Goal: Task Accomplishment & Management: Complete application form

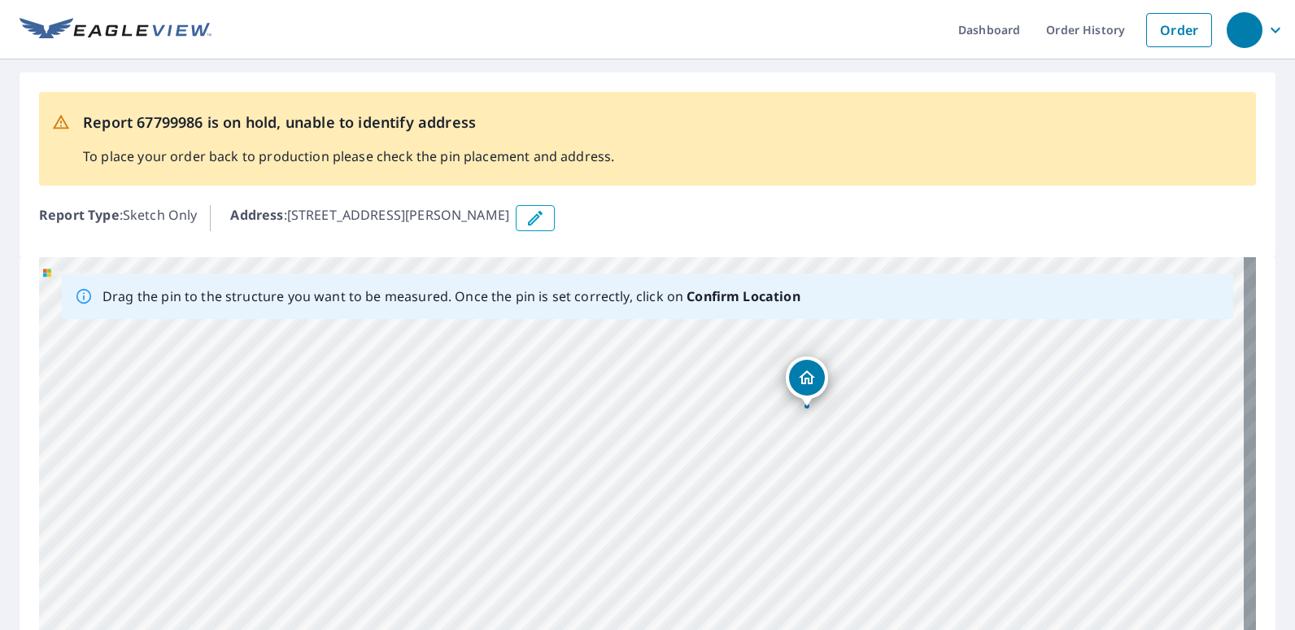
drag, startPoint x: 729, startPoint y: 517, endPoint x: 767, endPoint y: 450, distance: 77.6
click at [767, 450] on div "274 Robinson Rd Grand Cane, LA 71032" at bounding box center [647, 512] width 1217 height 510
drag, startPoint x: 807, startPoint y: 375, endPoint x: 661, endPoint y: 524, distance: 208.2
drag, startPoint x: 808, startPoint y: 479, endPoint x: 859, endPoint y: 385, distance: 107.0
click at [859, 385] on div "274 Robinson Rd Grand Cane, LA 71032" at bounding box center [647, 512] width 1217 height 510
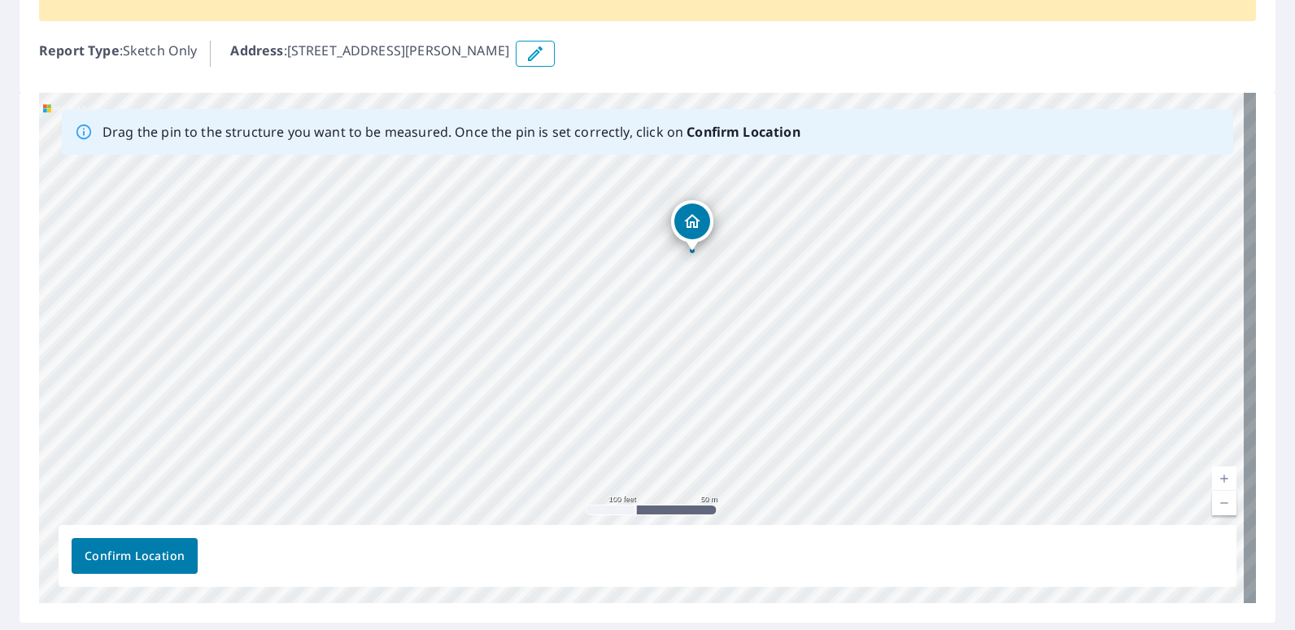
scroll to position [171, 0]
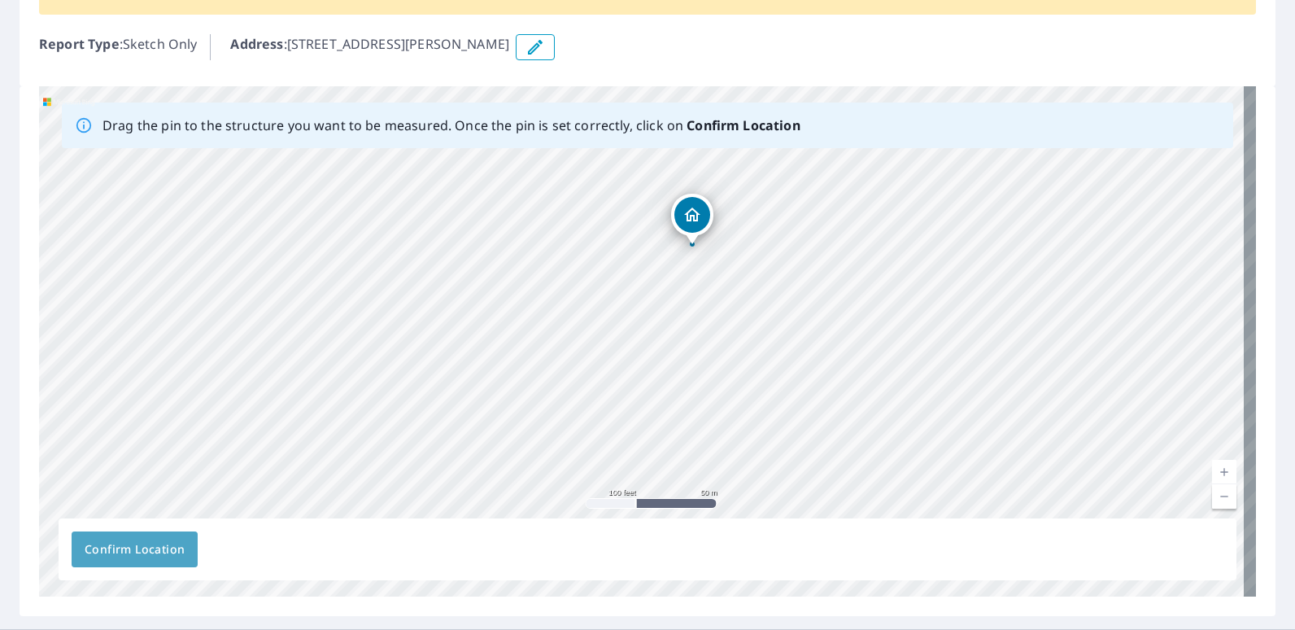
click at [110, 551] on span "Confirm Location" at bounding box center [135, 549] width 100 height 20
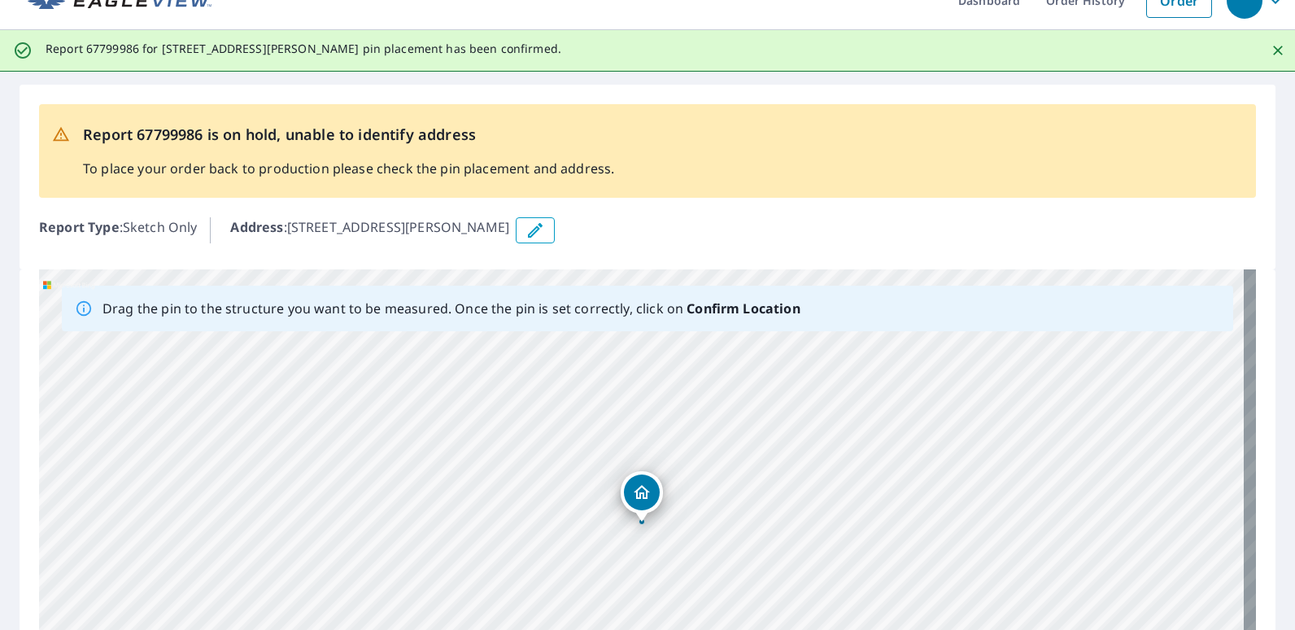
scroll to position [0, 0]
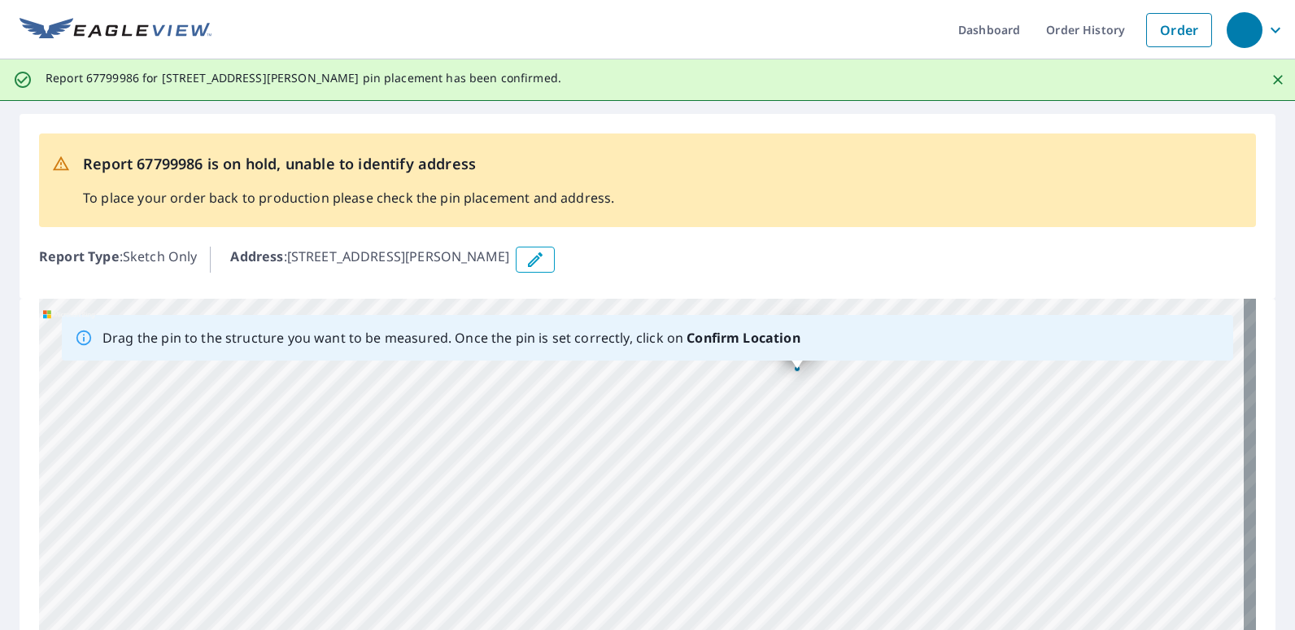
drag, startPoint x: 435, startPoint y: 473, endPoint x: 669, endPoint y: 400, distance: 245.4
click at [669, 400] on div "274 Robinson Rd Grand Cane, LA 71032" at bounding box center [647, 554] width 1217 height 510
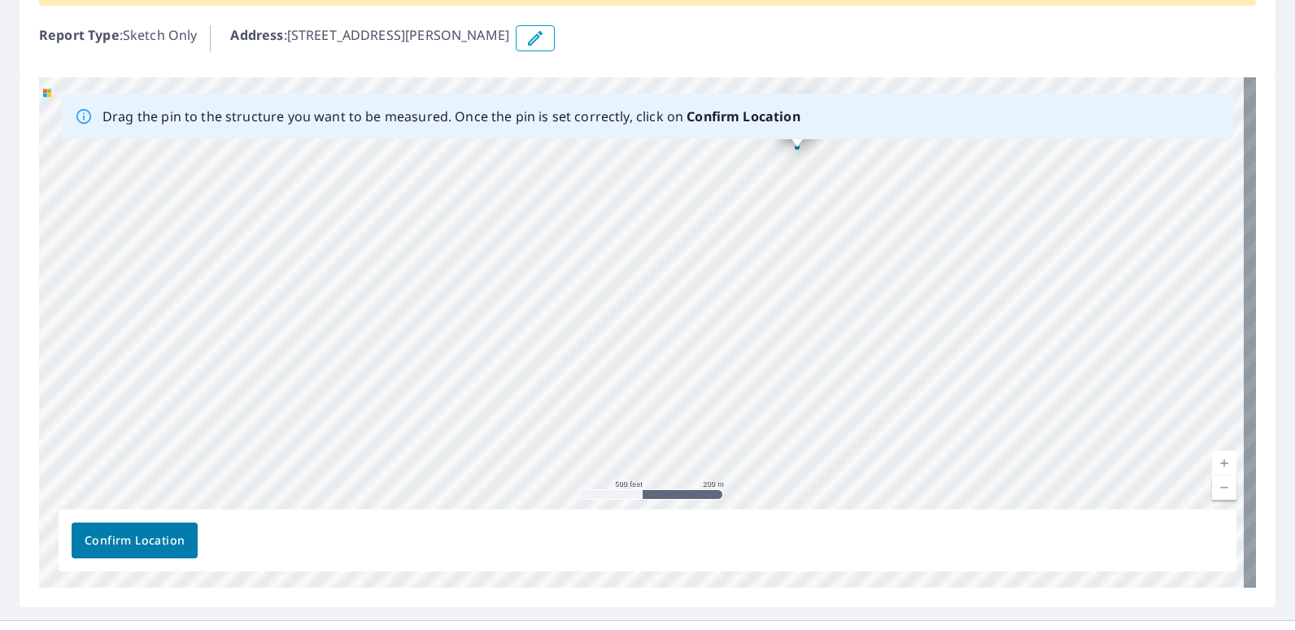
scroll to position [244, 0]
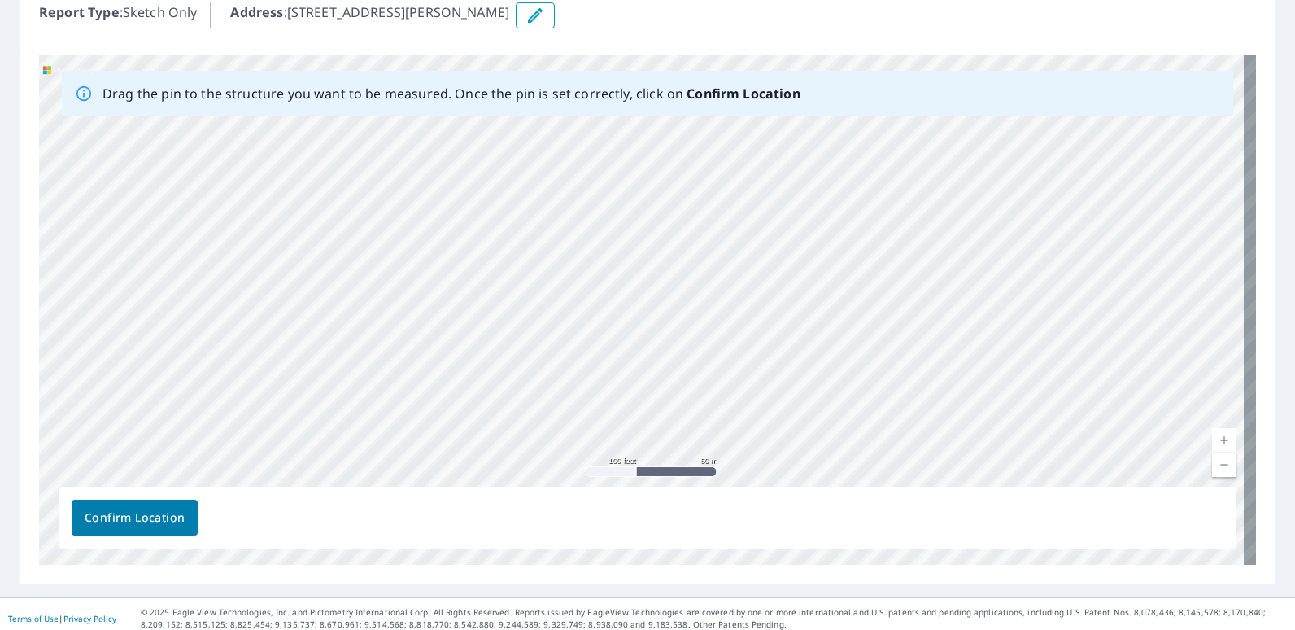
drag, startPoint x: 724, startPoint y: 227, endPoint x: 800, endPoint y: 455, distance: 241.0
click at [800, 455] on div "274 Robinson Rd Grand Cane, LA 71032" at bounding box center [647, 309] width 1217 height 510
drag, startPoint x: 739, startPoint y: 199, endPoint x: 721, endPoint y: 434, distance: 235.7
click at [721, 434] on div "274 Robinson Rd Grand Cane, LA 71032" at bounding box center [647, 309] width 1217 height 510
click at [127, 516] on span "Confirm Location" at bounding box center [135, 518] width 100 height 20
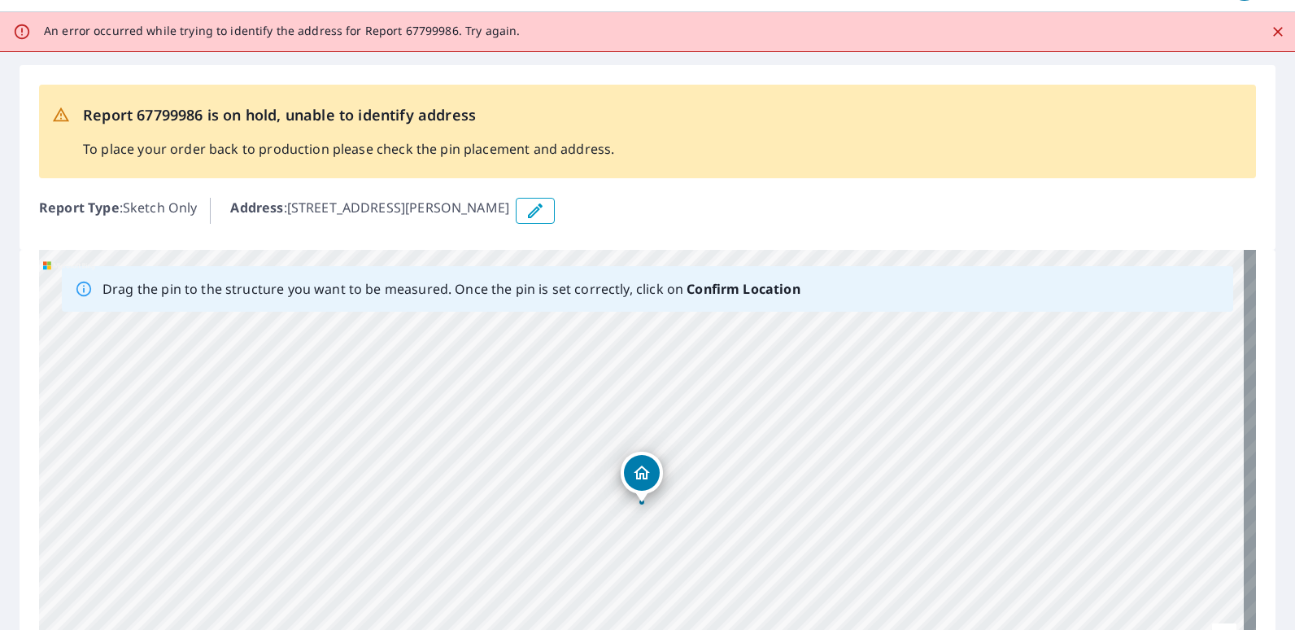
scroll to position [0, 0]
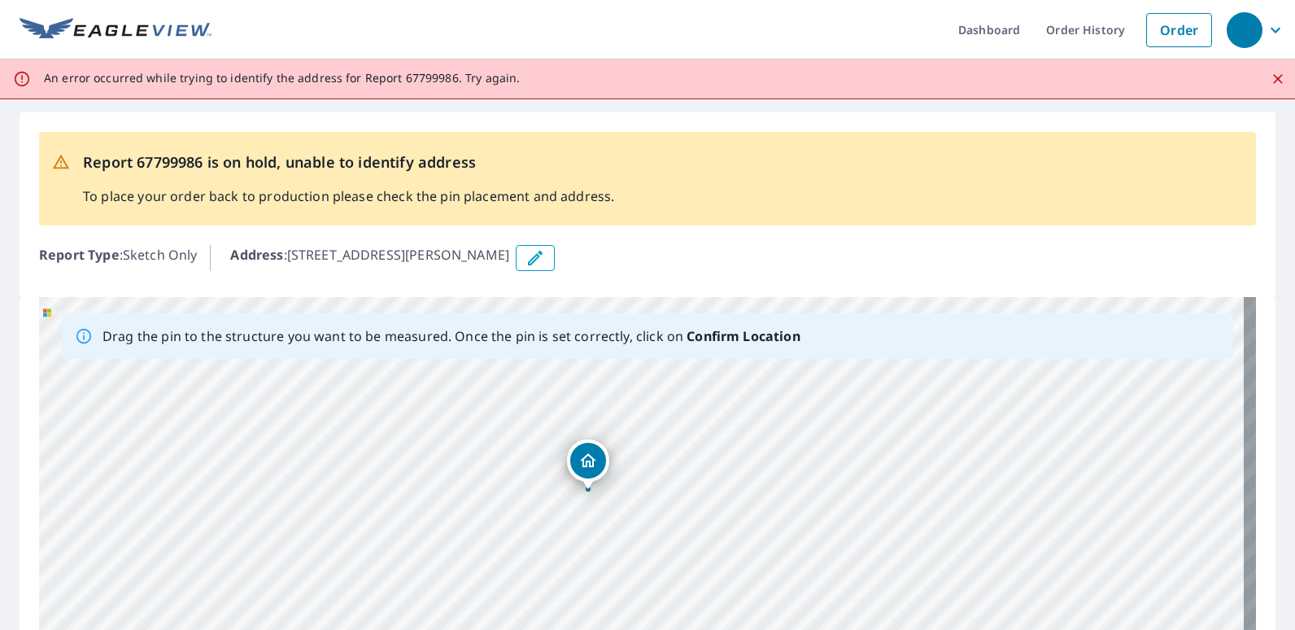
drag, startPoint x: 547, startPoint y: 538, endPoint x: 679, endPoint y: 427, distance: 172.0
click at [679, 427] on div "274 Robinson Rd Grand Cane, LA 71032" at bounding box center [647, 552] width 1217 height 510
drag, startPoint x: 590, startPoint y: 459, endPoint x: 604, endPoint y: 447, distance: 18.4
click at [604, 447] on div "274 Robinson Rd Grand Cane, LA 71032" at bounding box center [647, 552] width 1217 height 510
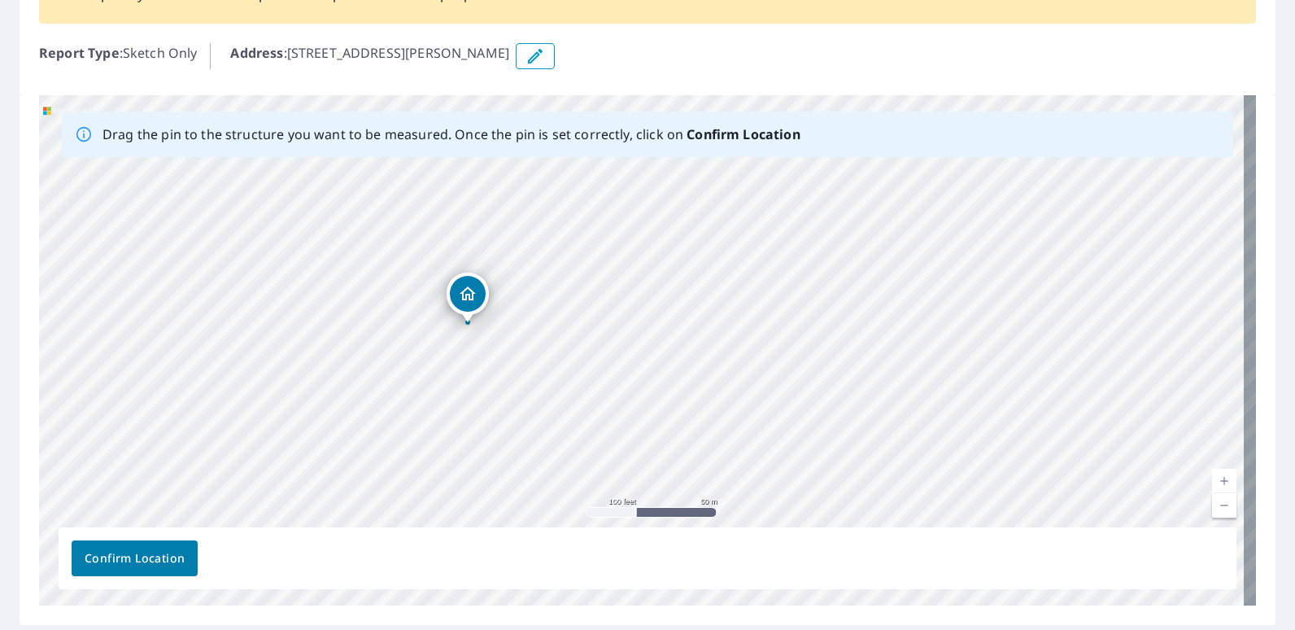
scroll to position [251, 0]
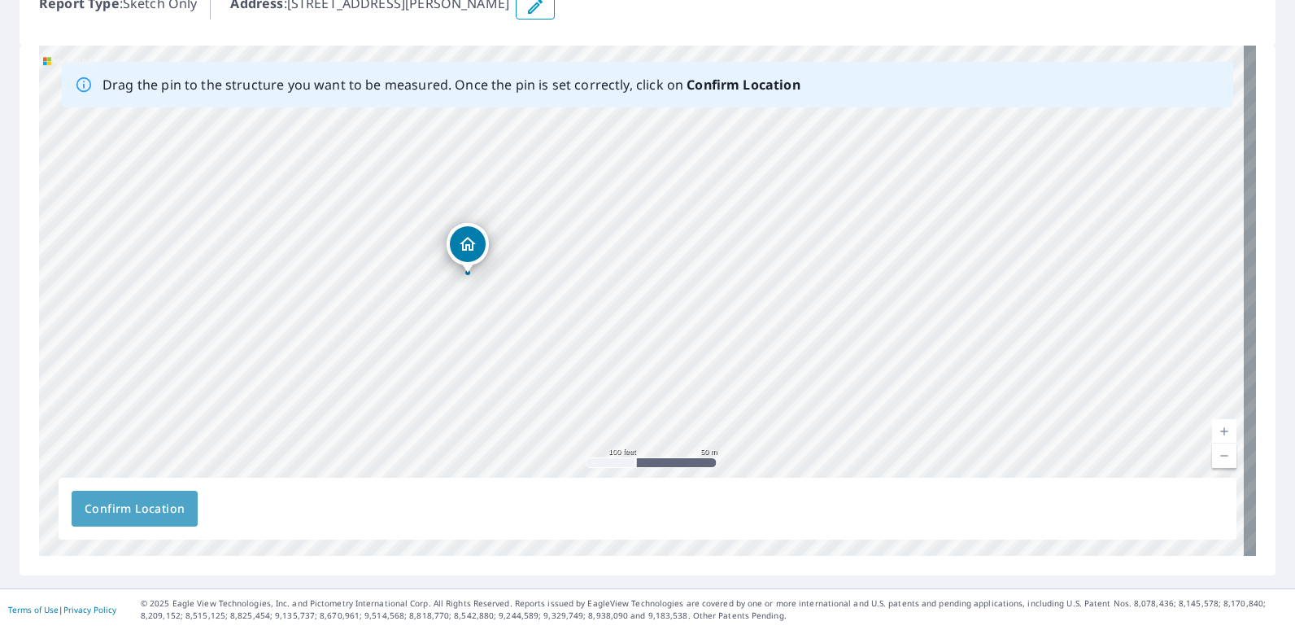
click at [121, 512] on span "Confirm Location" at bounding box center [135, 509] width 100 height 20
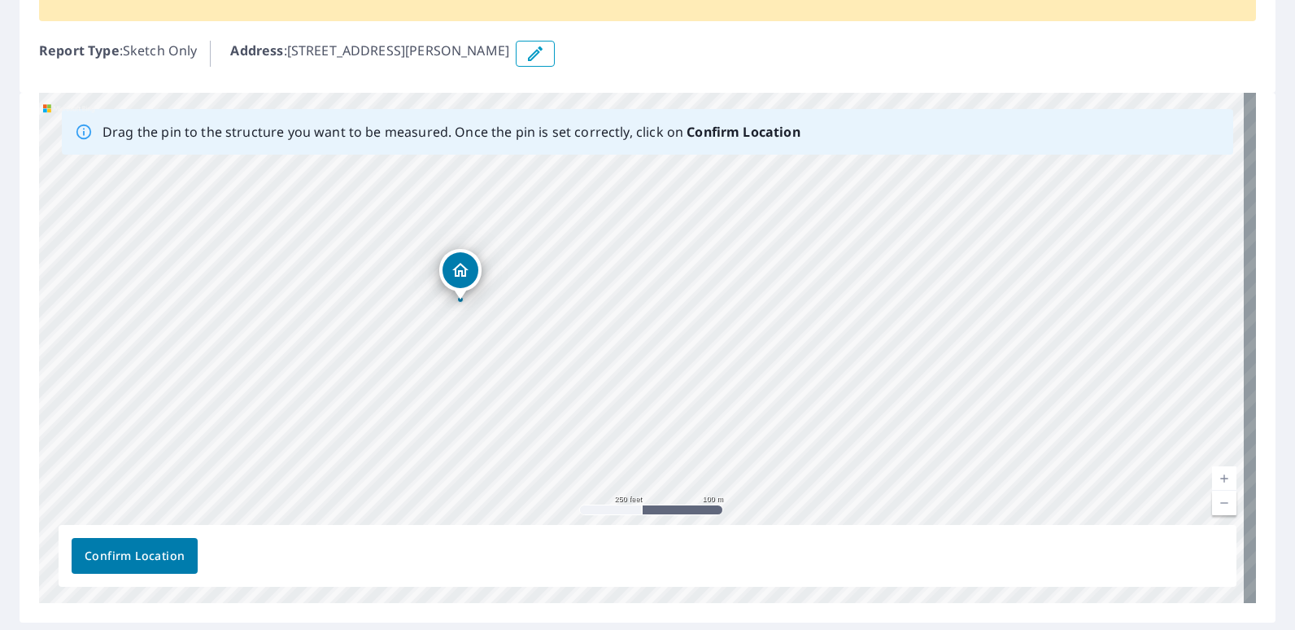
scroll to position [233, 0]
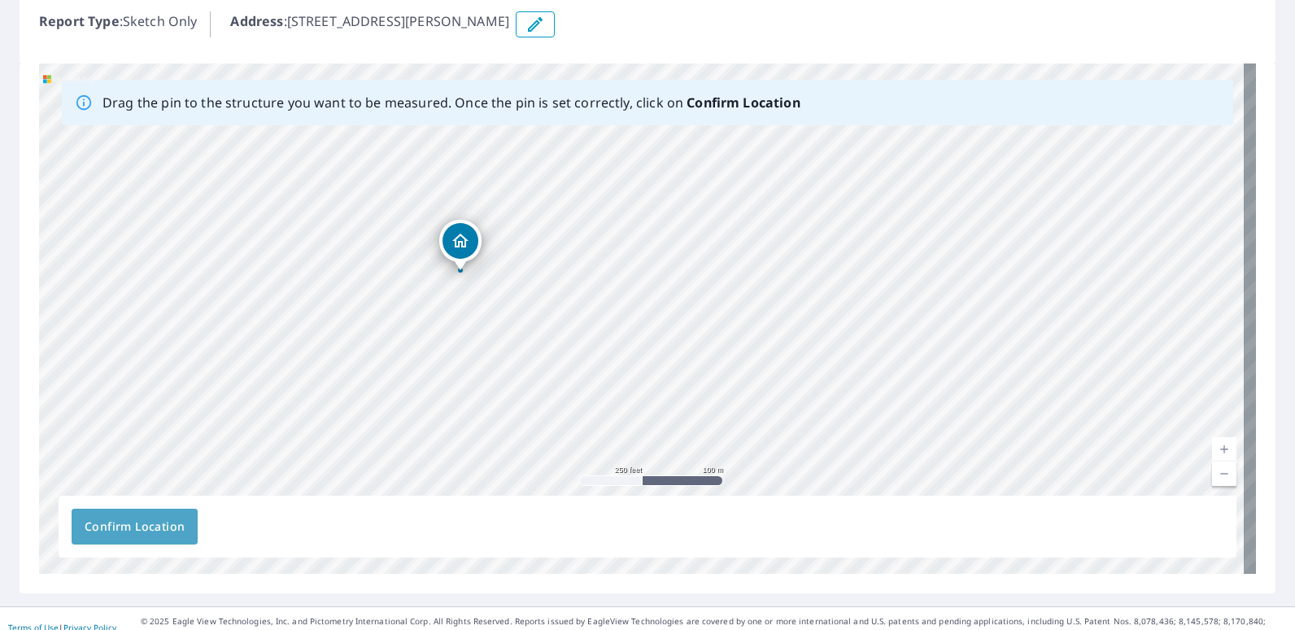
click at [123, 526] on span "Confirm Location" at bounding box center [135, 526] width 100 height 20
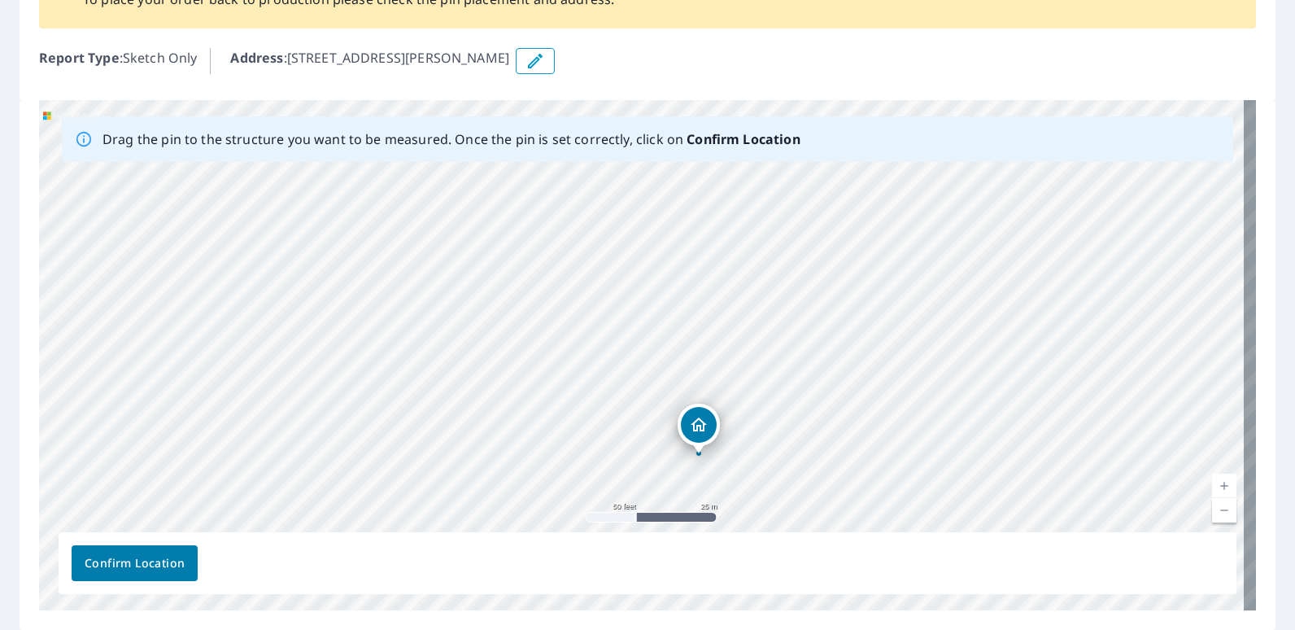
scroll to position [203, 0]
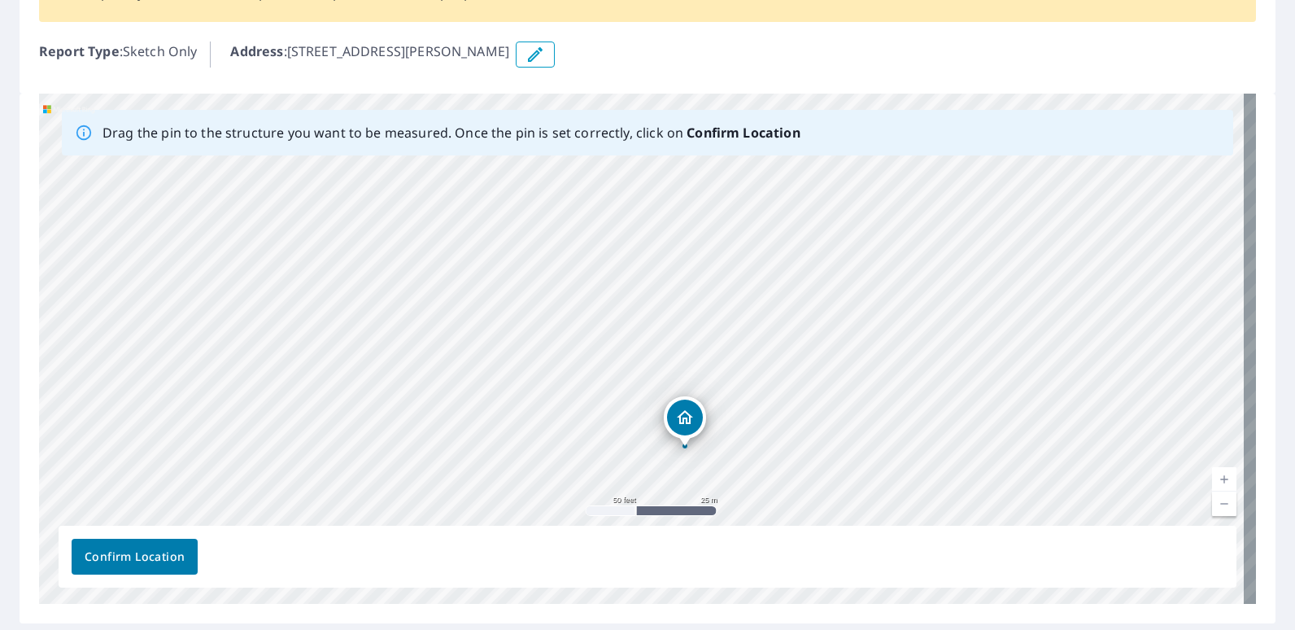
drag, startPoint x: 698, startPoint y: 413, endPoint x: 684, endPoint y: 412, distance: 13.9
click at [684, 412] on div "274 Robinson Rd Grand Cane, LA 71032" at bounding box center [647, 349] width 1217 height 510
click at [120, 556] on span "Confirm Location" at bounding box center [135, 557] width 100 height 20
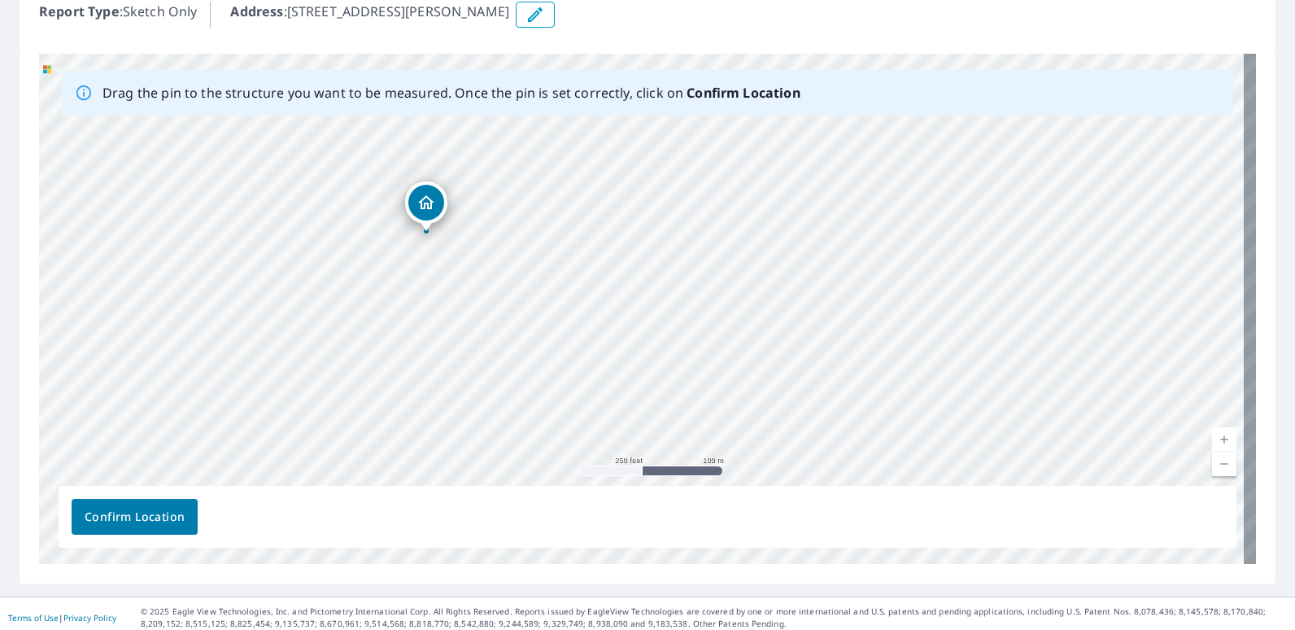
scroll to position [246, 0]
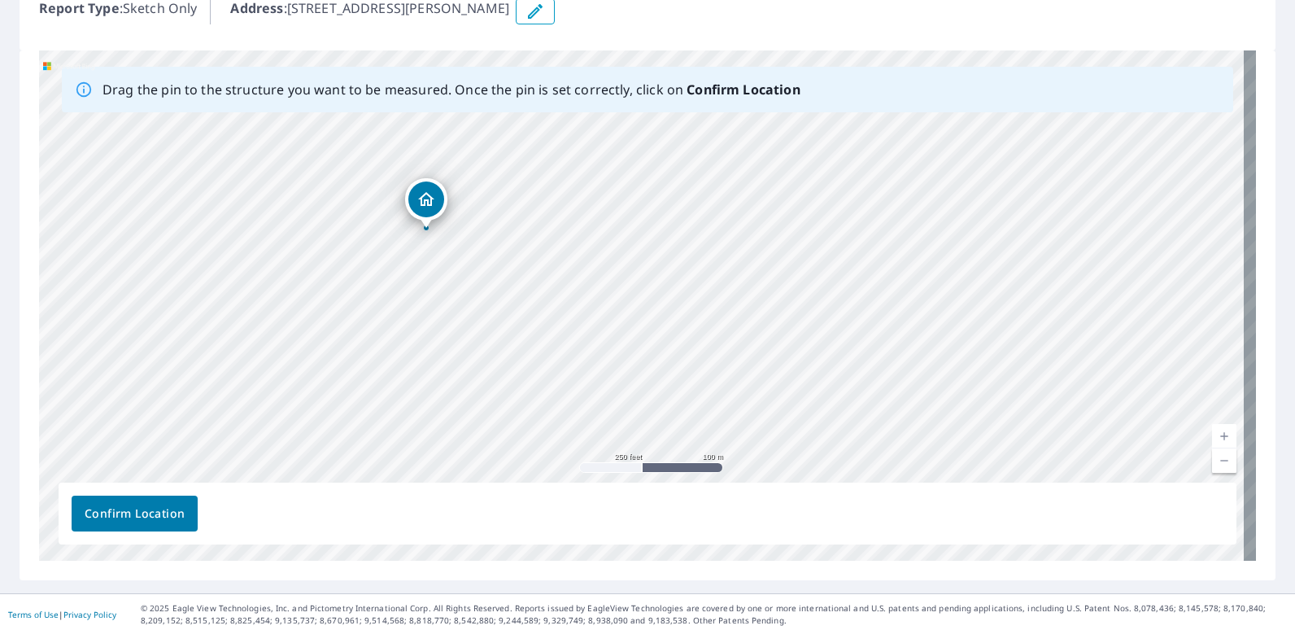
click at [155, 505] on span "Confirm Location" at bounding box center [135, 513] width 100 height 20
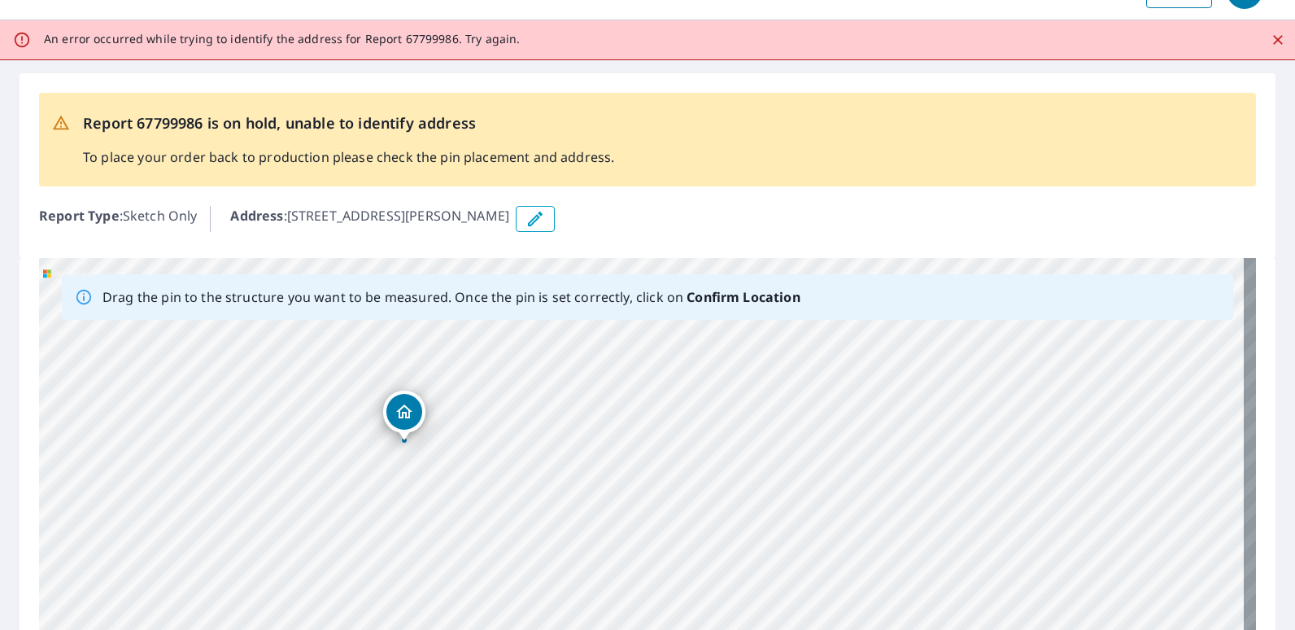
scroll to position [0, 0]
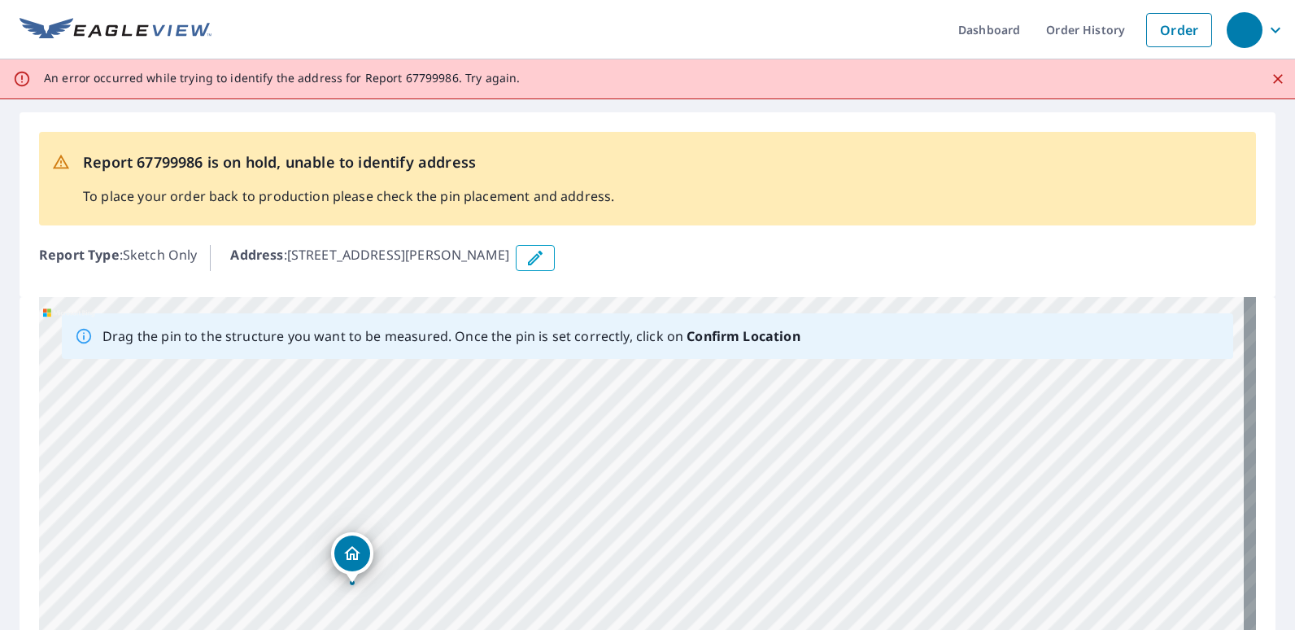
drag, startPoint x: 207, startPoint y: 462, endPoint x: 880, endPoint y: 459, distance: 672.7
click at [924, 448] on div "274 Robinson Rd Grand Cane, LA 71032" at bounding box center [647, 552] width 1217 height 510
drag, startPoint x: 618, startPoint y: 530, endPoint x: 671, endPoint y: 425, distance: 116.8
click at [671, 425] on div "274 Robinson Rd Grand Cane, LA 71032" at bounding box center [647, 552] width 1217 height 510
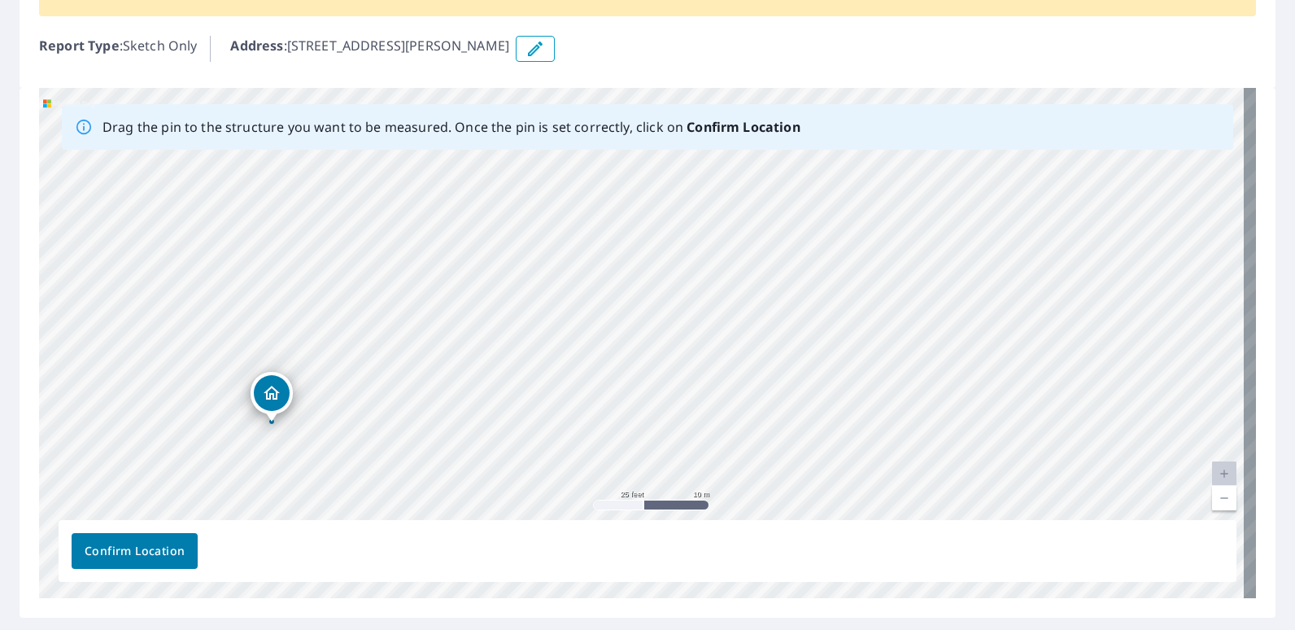
scroll to position [251, 0]
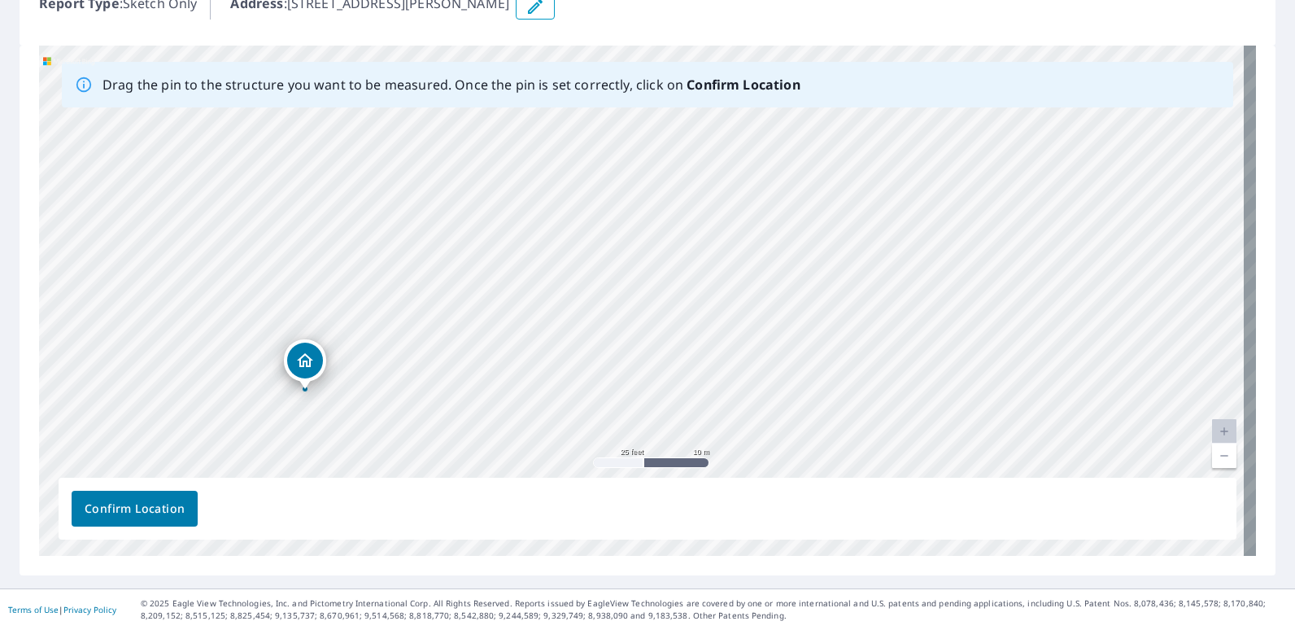
drag, startPoint x: 272, startPoint y: 351, endPoint x: 305, endPoint y: 361, distance: 34.7
click at [305, 361] on div "274 Robinson Rd Grand Cane, LA 71032" at bounding box center [647, 301] width 1217 height 510
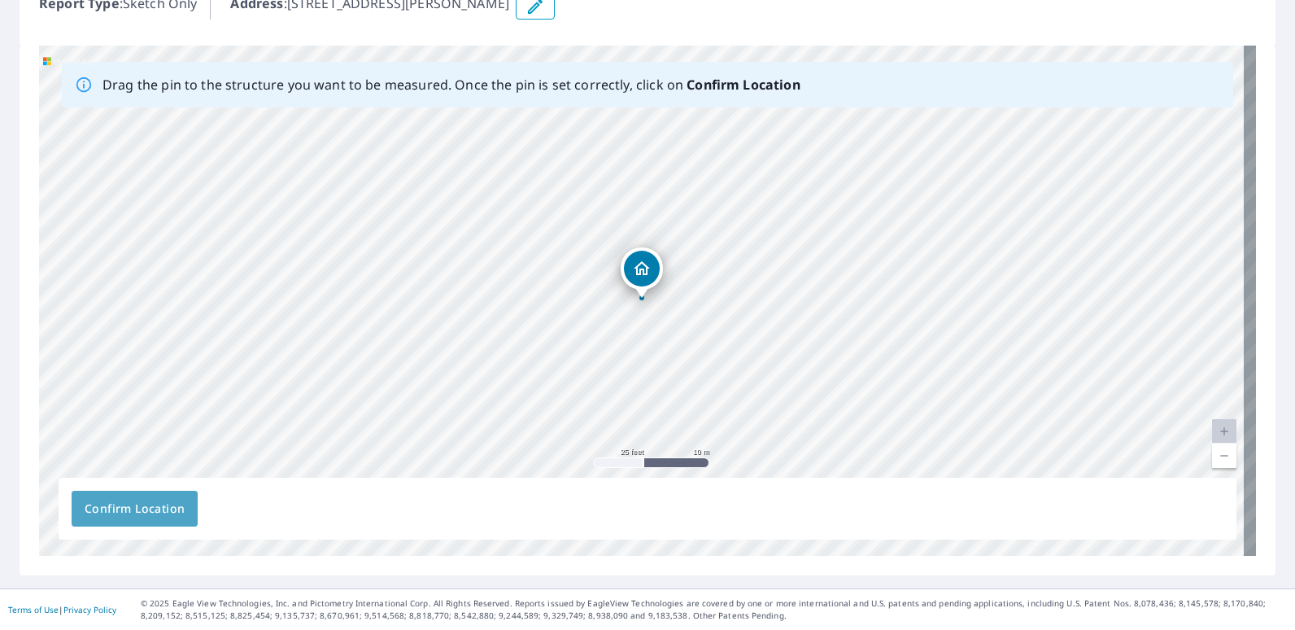
click at [133, 505] on span "Confirm Location" at bounding box center [135, 509] width 100 height 20
click at [127, 508] on span "Confirm Location" at bounding box center [135, 509] width 100 height 20
click at [112, 493] on button "Confirm Location" at bounding box center [135, 508] width 126 height 36
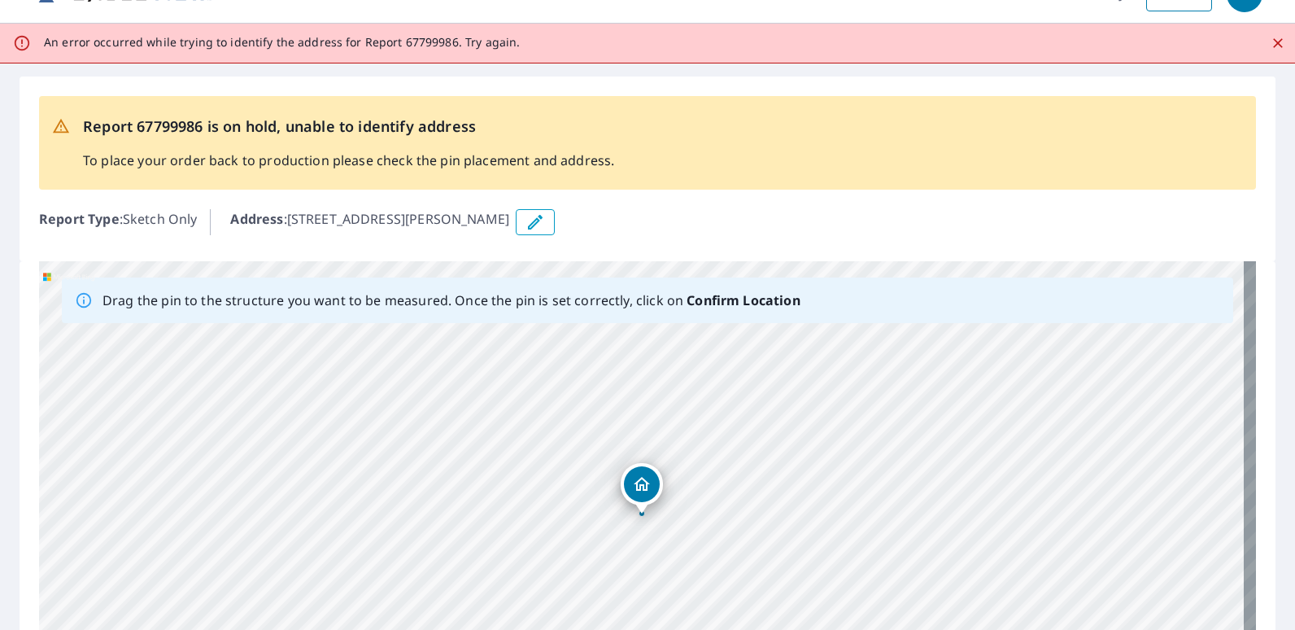
scroll to position [0, 0]
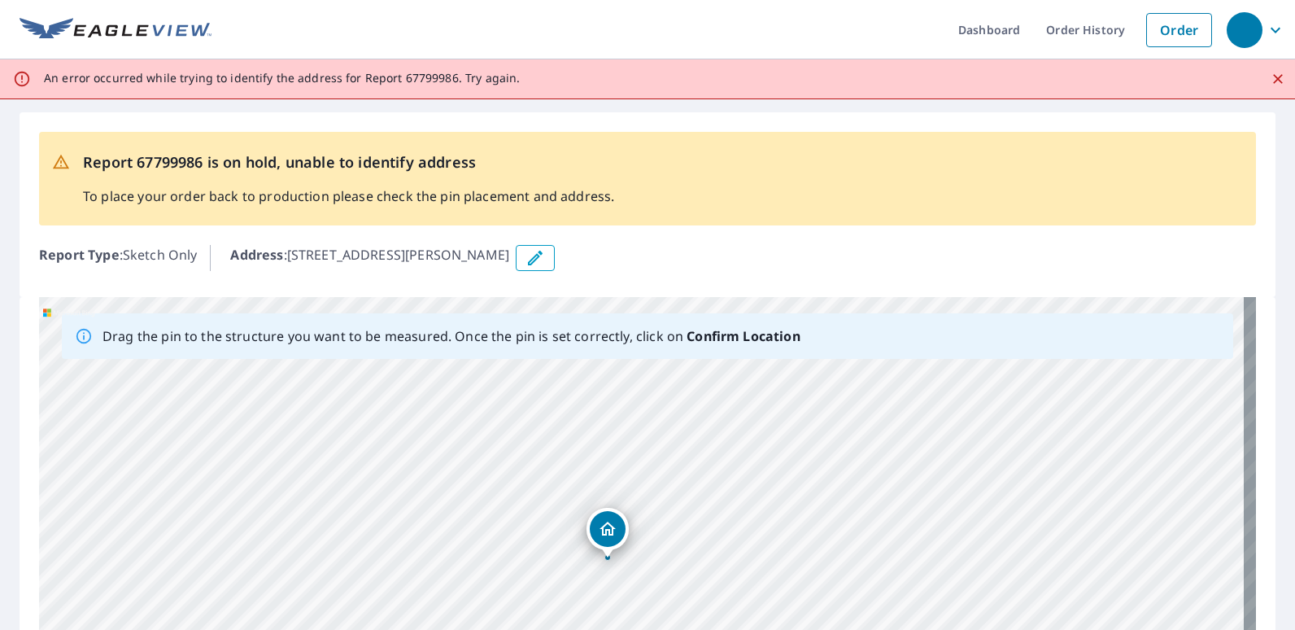
drag, startPoint x: 652, startPoint y: 521, endPoint x: 617, endPoint y: 529, distance: 35.1
click at [617, 529] on div "274 Robinson Rd Grand Cane, LA 71032" at bounding box center [647, 552] width 1217 height 510
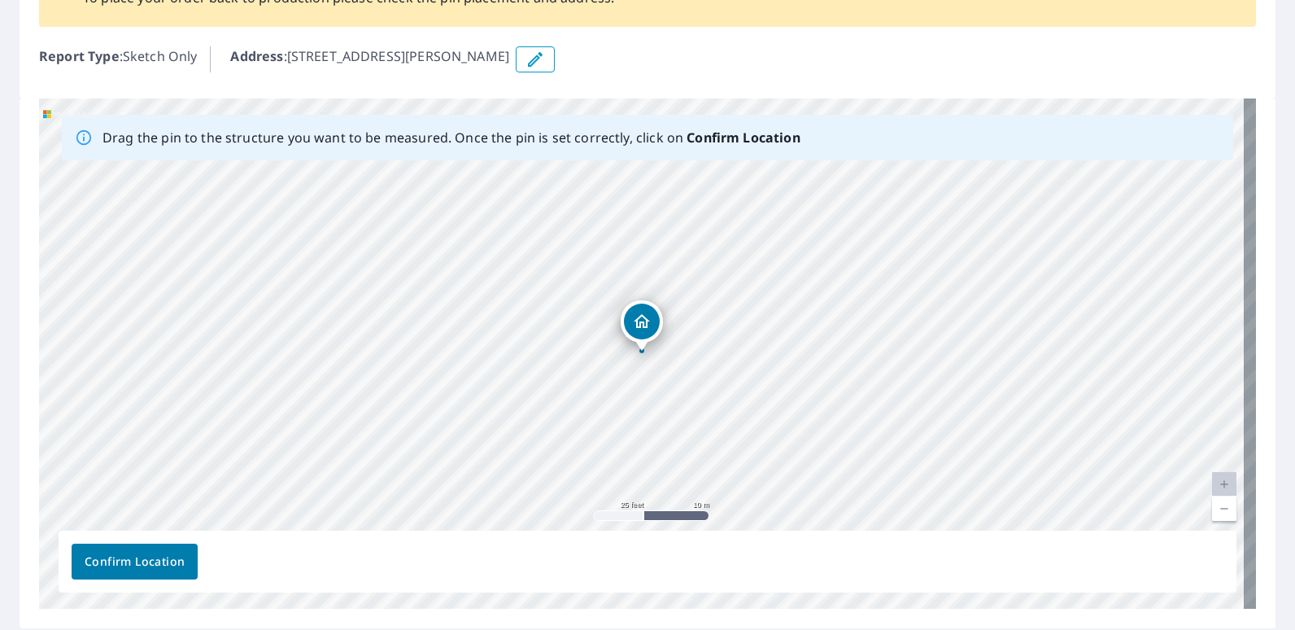
scroll to position [251, 0]
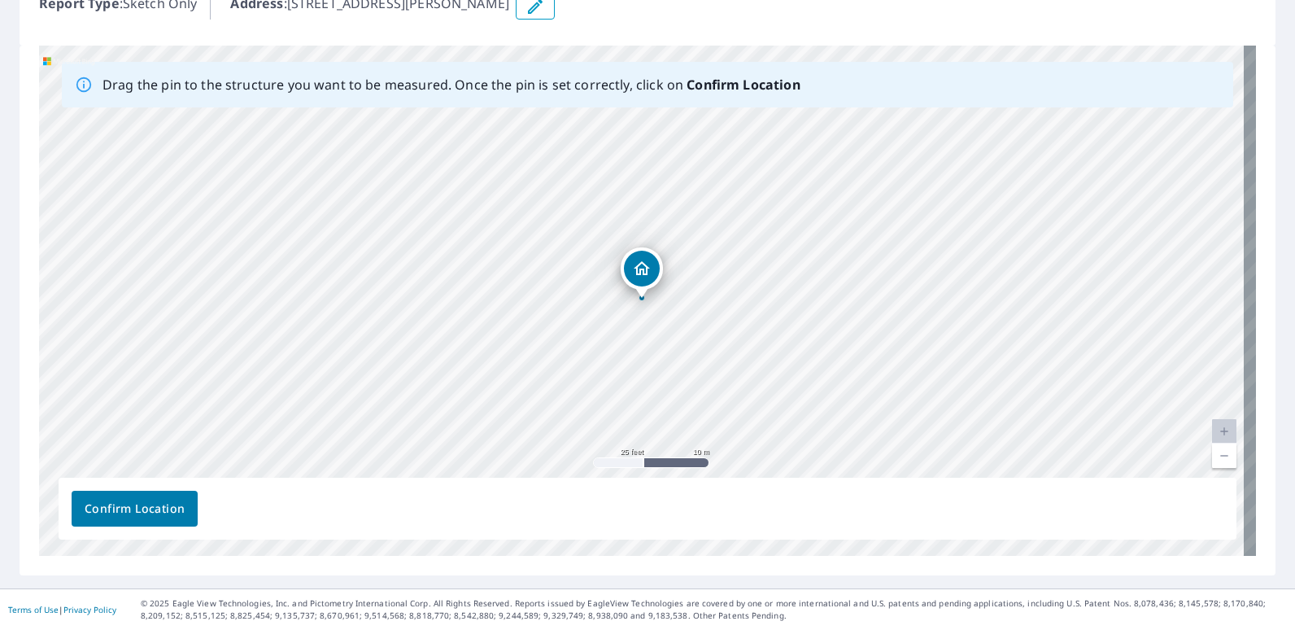
click at [124, 510] on span "Confirm Location" at bounding box center [135, 509] width 100 height 20
drag, startPoint x: 642, startPoint y: 275, endPoint x: 674, endPoint y: 246, distance: 43.8
click at [674, 246] on div "274 Robinson Rd Grand Cane, LA 71032" at bounding box center [647, 301] width 1217 height 510
click at [100, 510] on span "Confirm Location" at bounding box center [135, 509] width 100 height 20
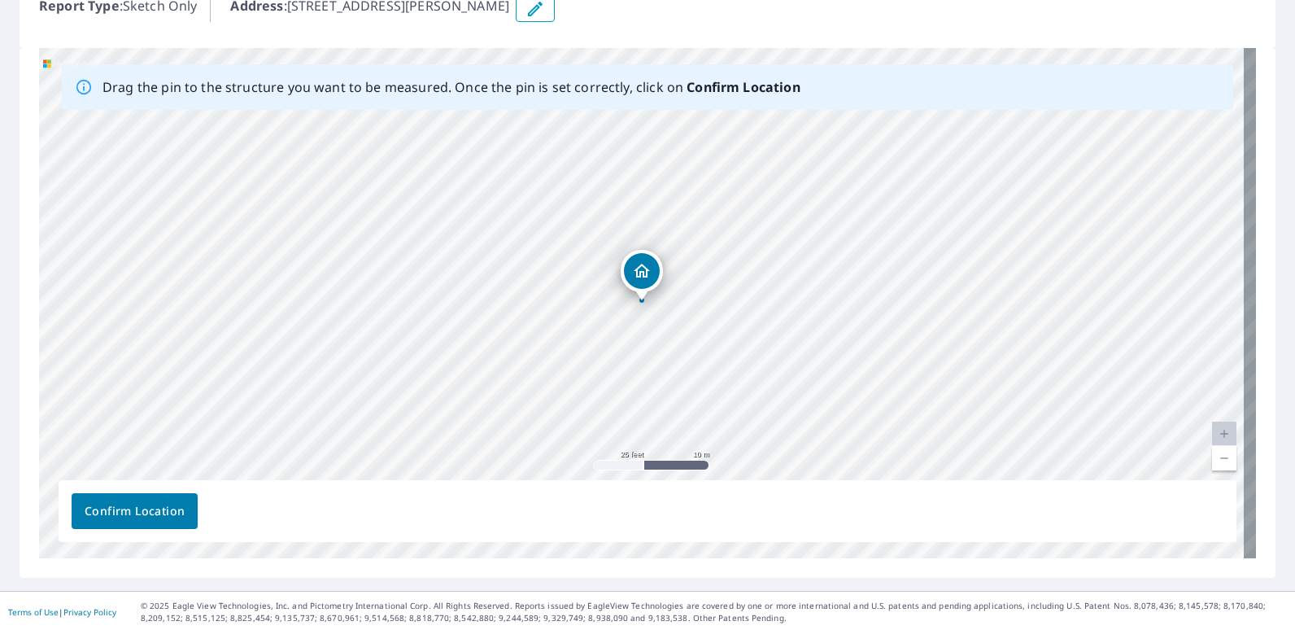
click at [147, 508] on span "Confirm Location" at bounding box center [135, 511] width 100 height 20
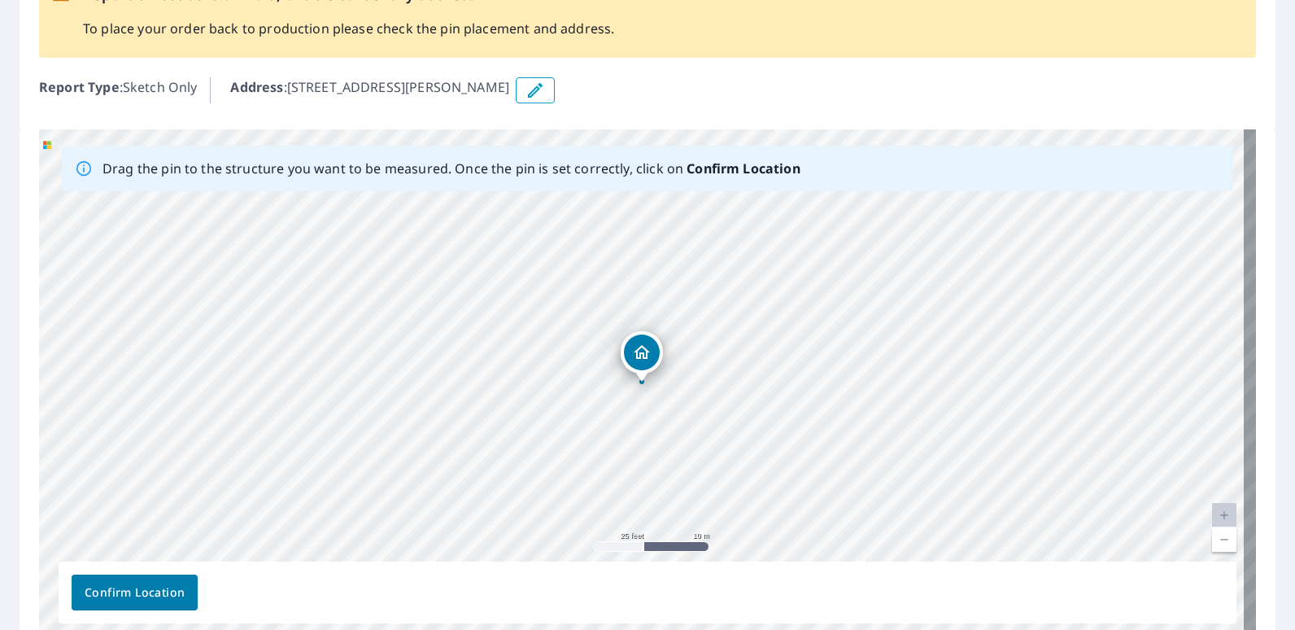
scroll to position [251, 0]
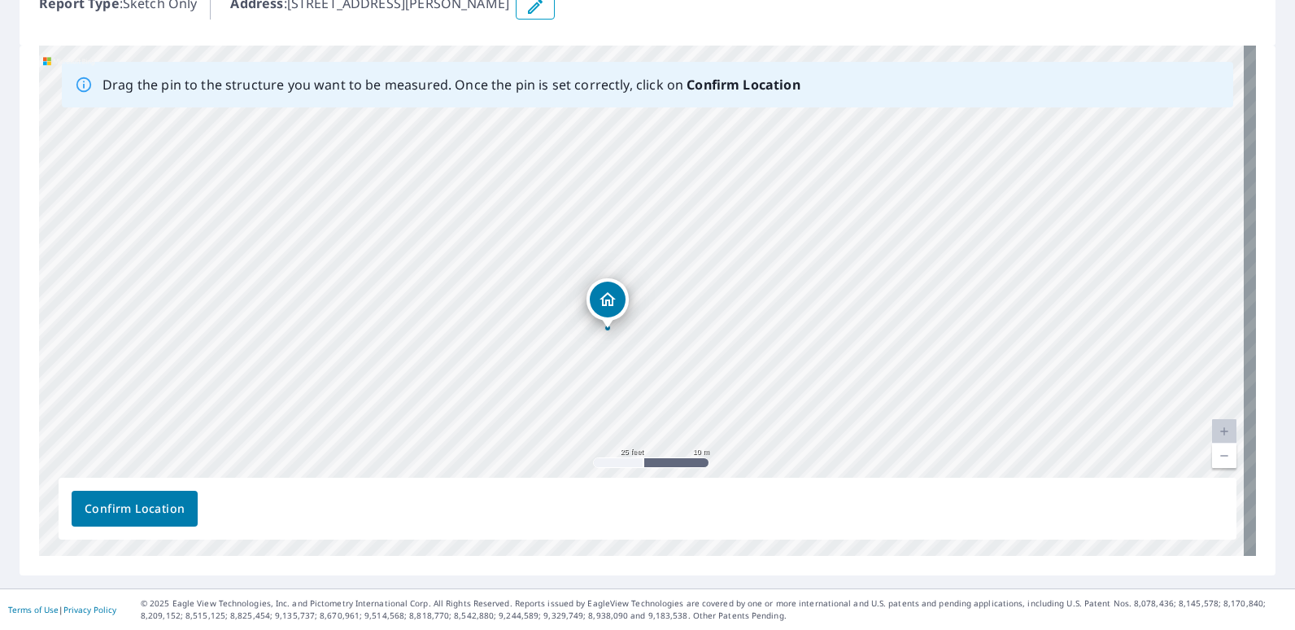
drag, startPoint x: 643, startPoint y: 268, endPoint x: 609, endPoint y: 298, distance: 45.5
click at [609, 298] on div "274 Robinson Rd Grand Cane, LA 71032" at bounding box center [647, 301] width 1217 height 510
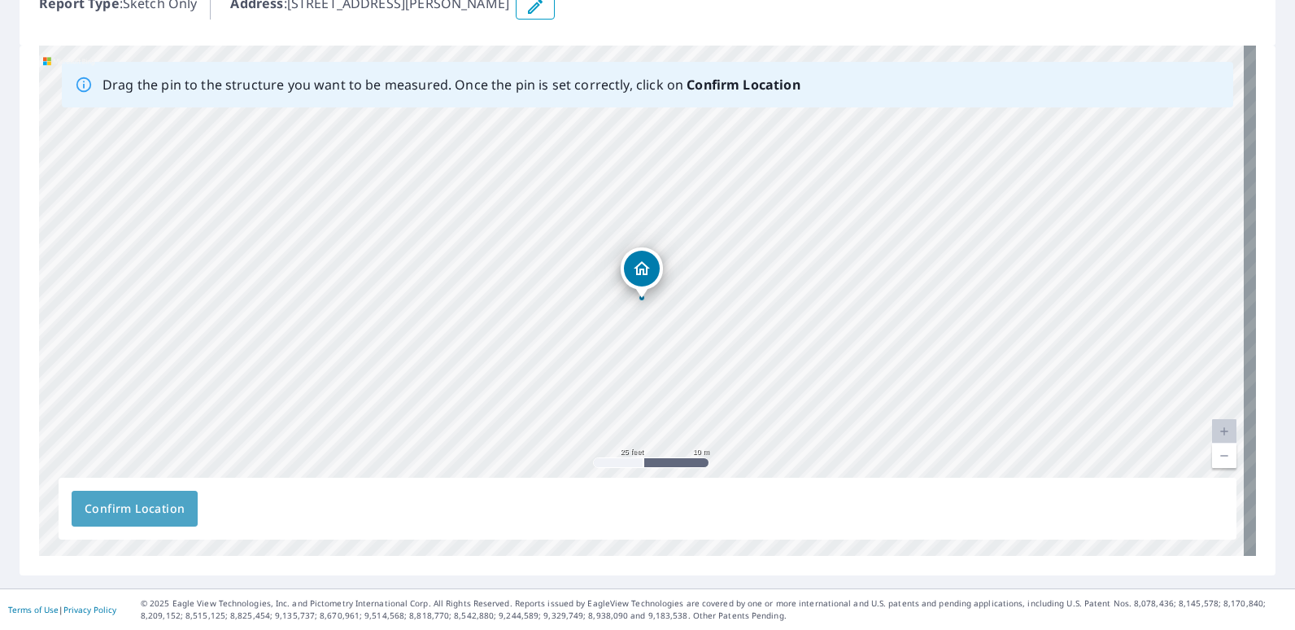
click at [94, 510] on span "Confirm Location" at bounding box center [135, 509] width 100 height 20
click at [155, 514] on span "Confirm Location" at bounding box center [135, 509] width 100 height 20
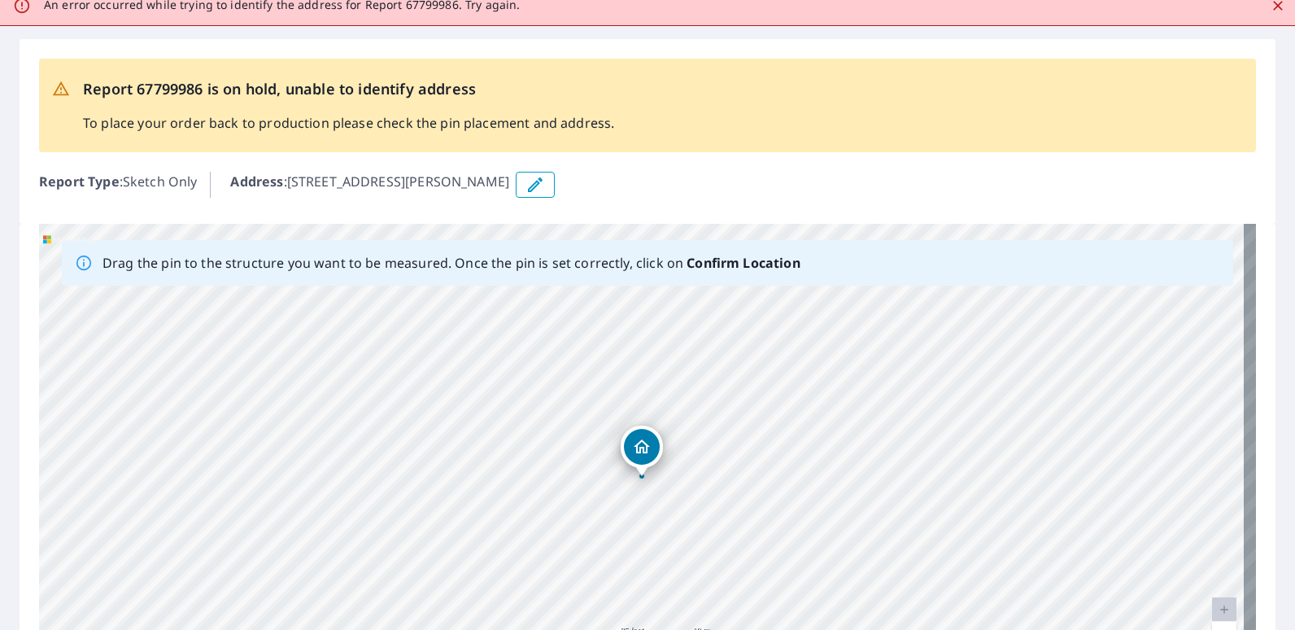
scroll to position [0, 0]
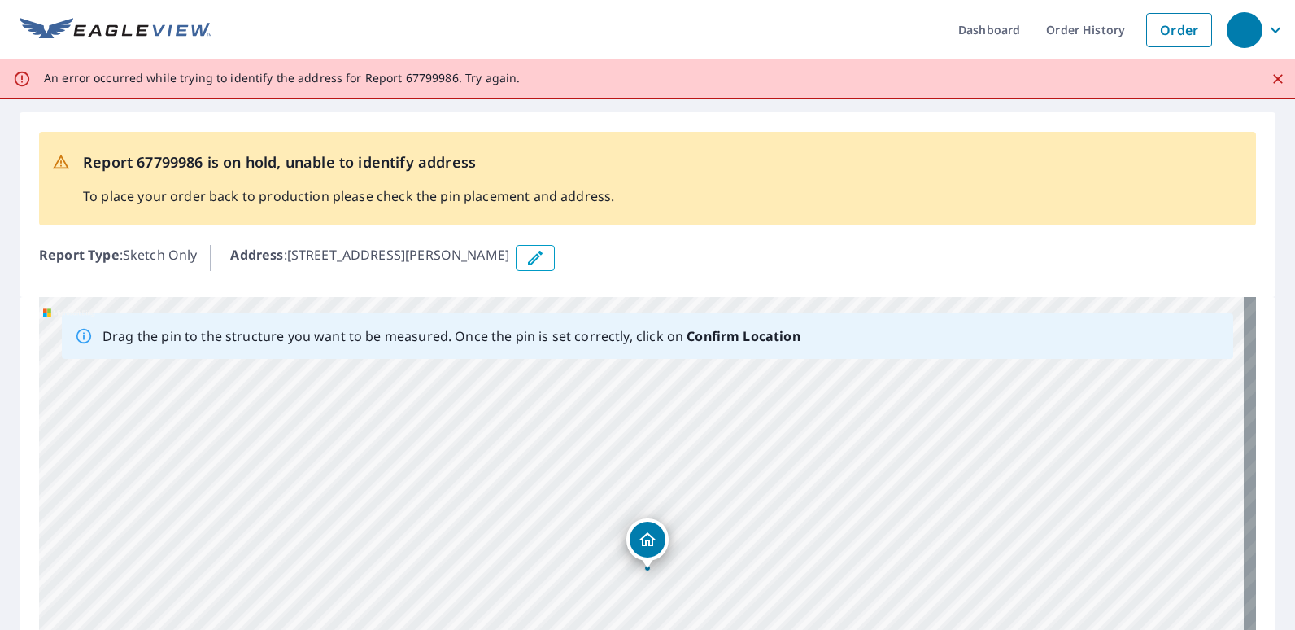
drag, startPoint x: 640, startPoint y: 515, endPoint x: 646, endPoint y: 534, distance: 19.6
click at [646, 534] on div "274 Robinson Rd Grand Cane, LA 71032" at bounding box center [647, 552] width 1217 height 510
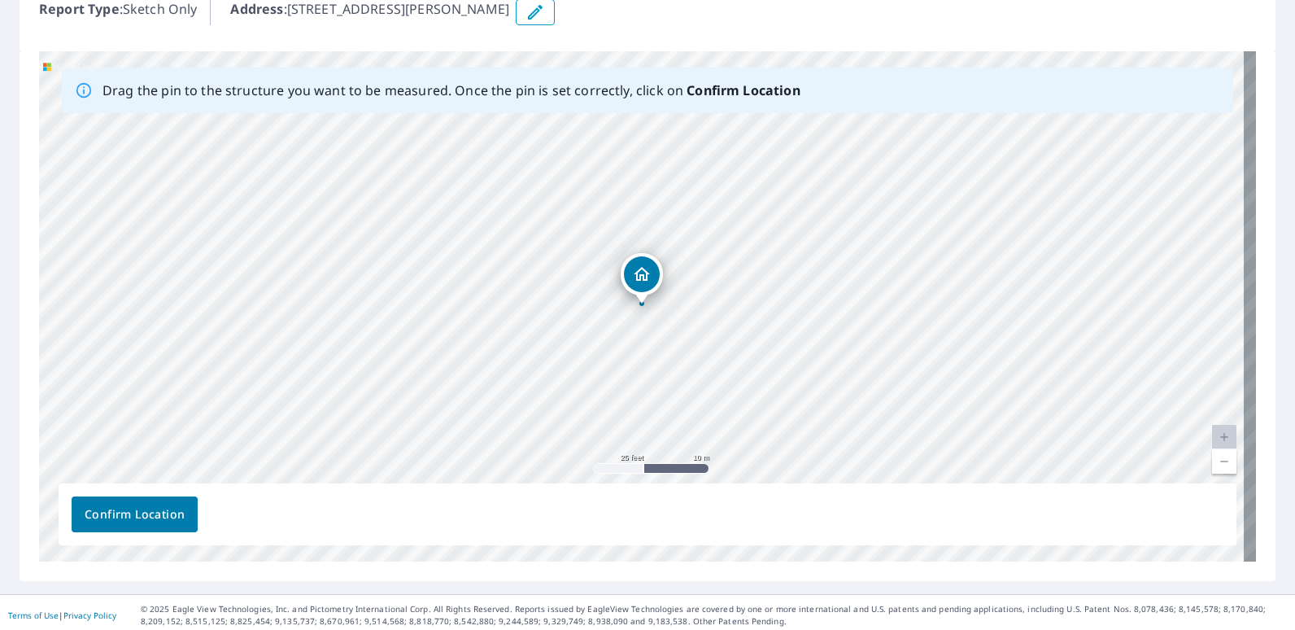
scroll to position [251, 0]
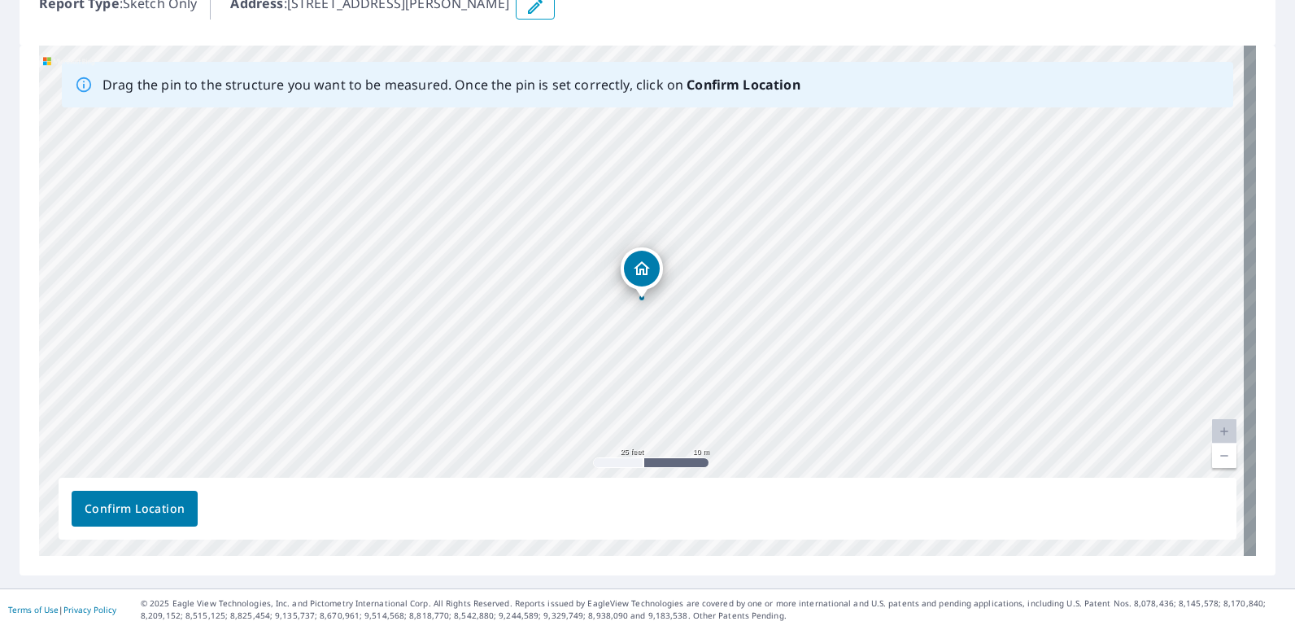
click at [135, 499] on span "Confirm Location" at bounding box center [135, 509] width 100 height 20
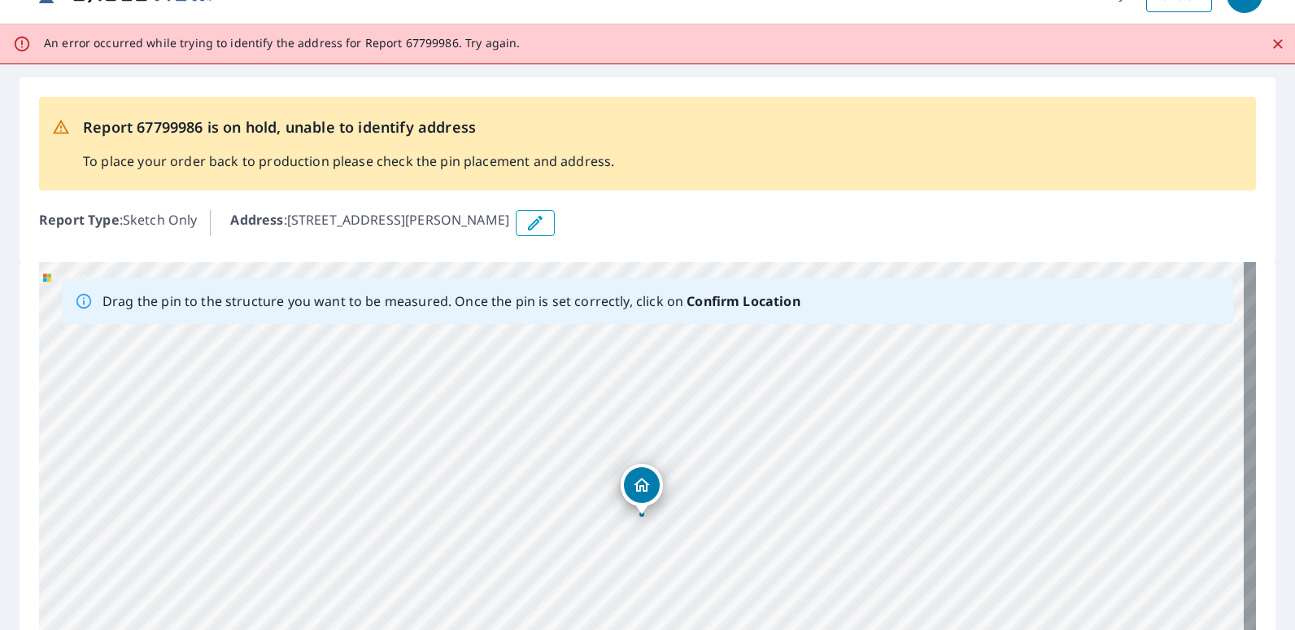
scroll to position [0, 0]
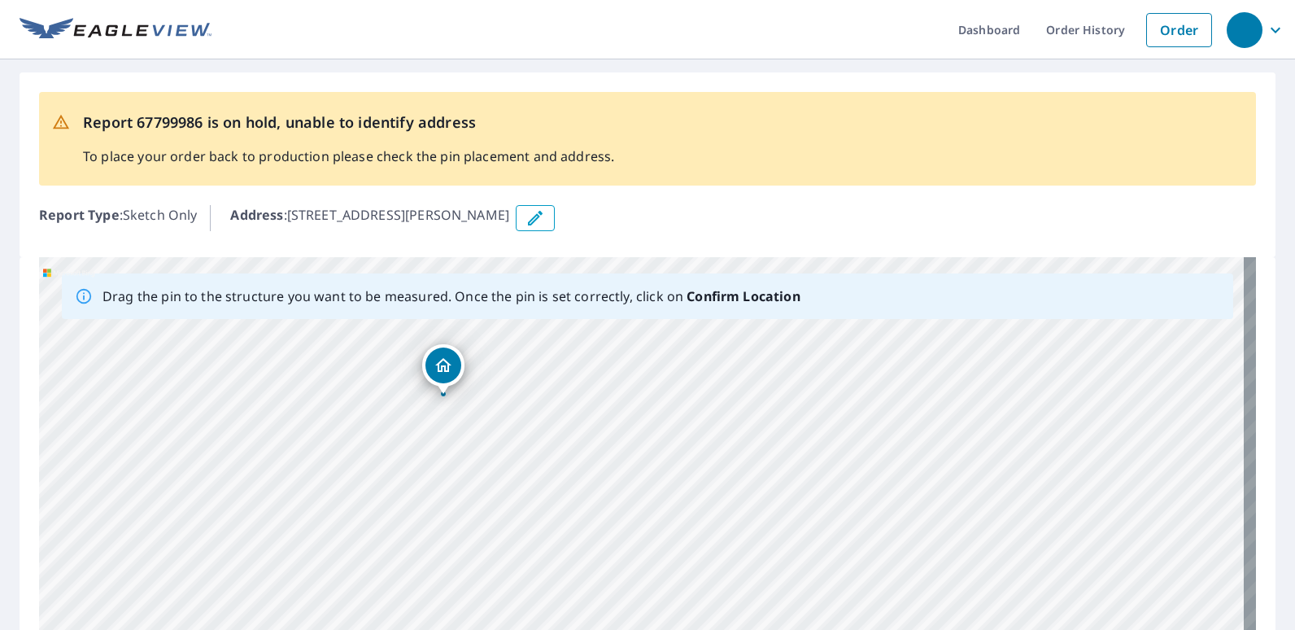
drag, startPoint x: 313, startPoint y: 439, endPoint x: 658, endPoint y: 566, distance: 367.5
click at [657, 566] on div "[STREET_ADDRESS][PERSON_NAME]" at bounding box center [647, 512] width 1217 height 510
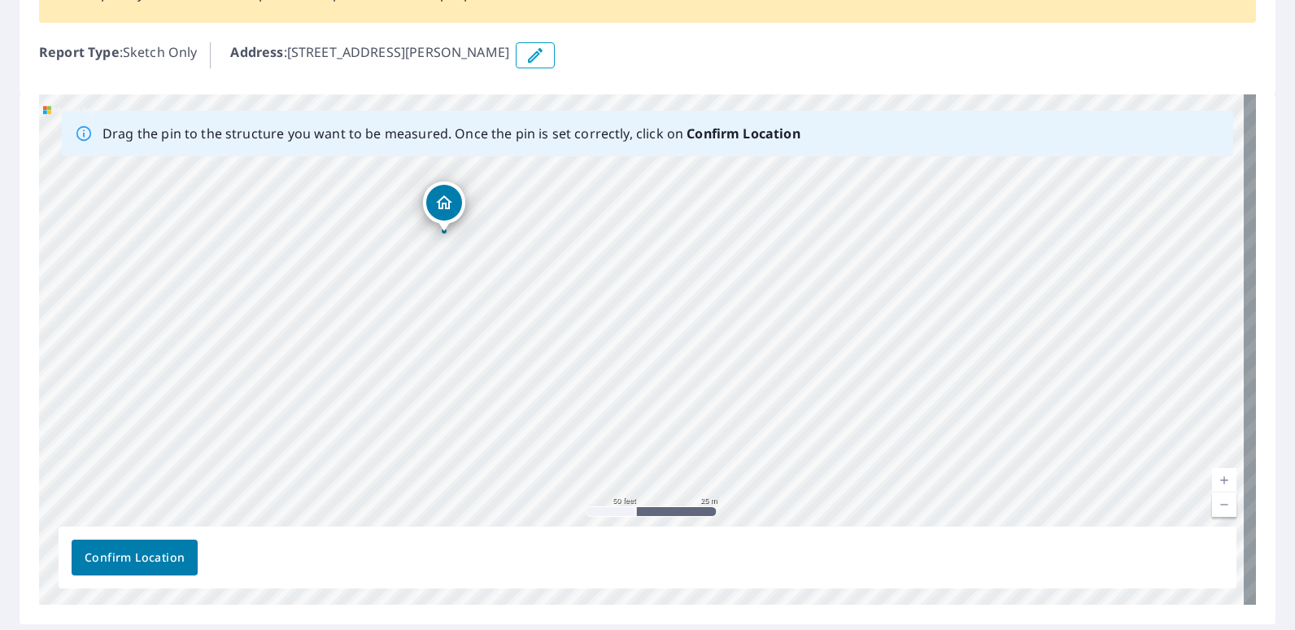
scroll to position [211, 0]
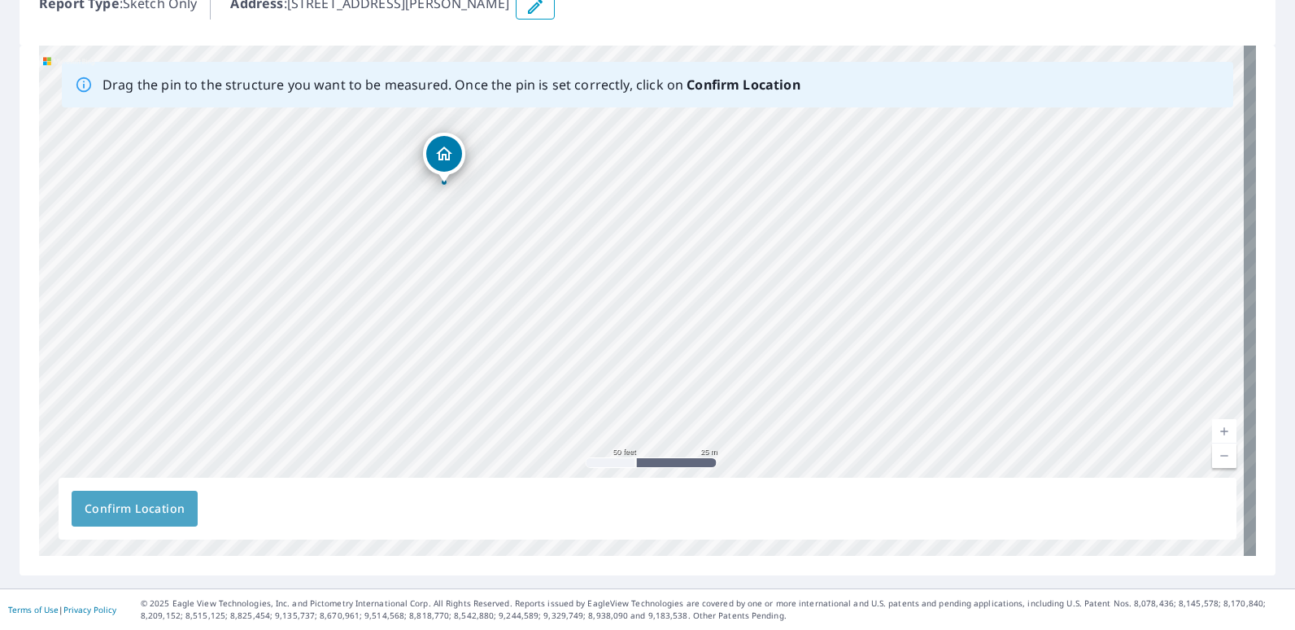
click at [121, 506] on span "Confirm Location" at bounding box center [135, 509] width 100 height 20
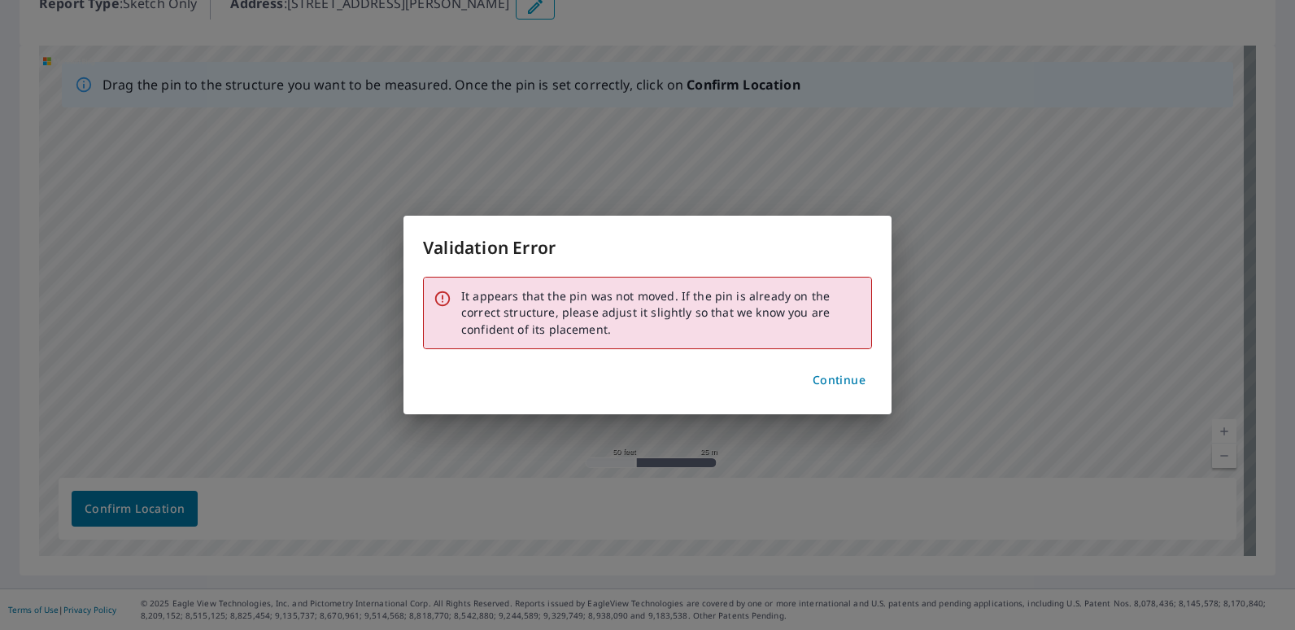
click at [832, 379] on span "Continue" at bounding box center [839, 380] width 53 height 20
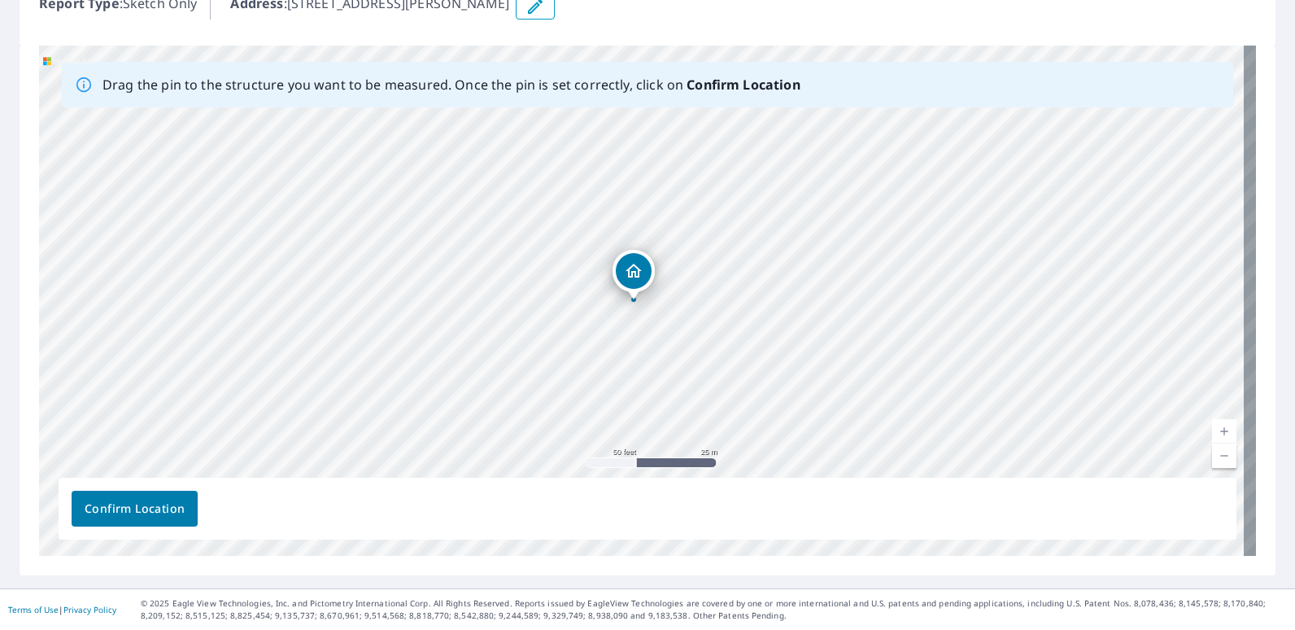
drag, startPoint x: 639, startPoint y: 264, endPoint x: 631, endPoint y: 268, distance: 8.8
click at [129, 505] on span "Confirm Location" at bounding box center [135, 509] width 100 height 20
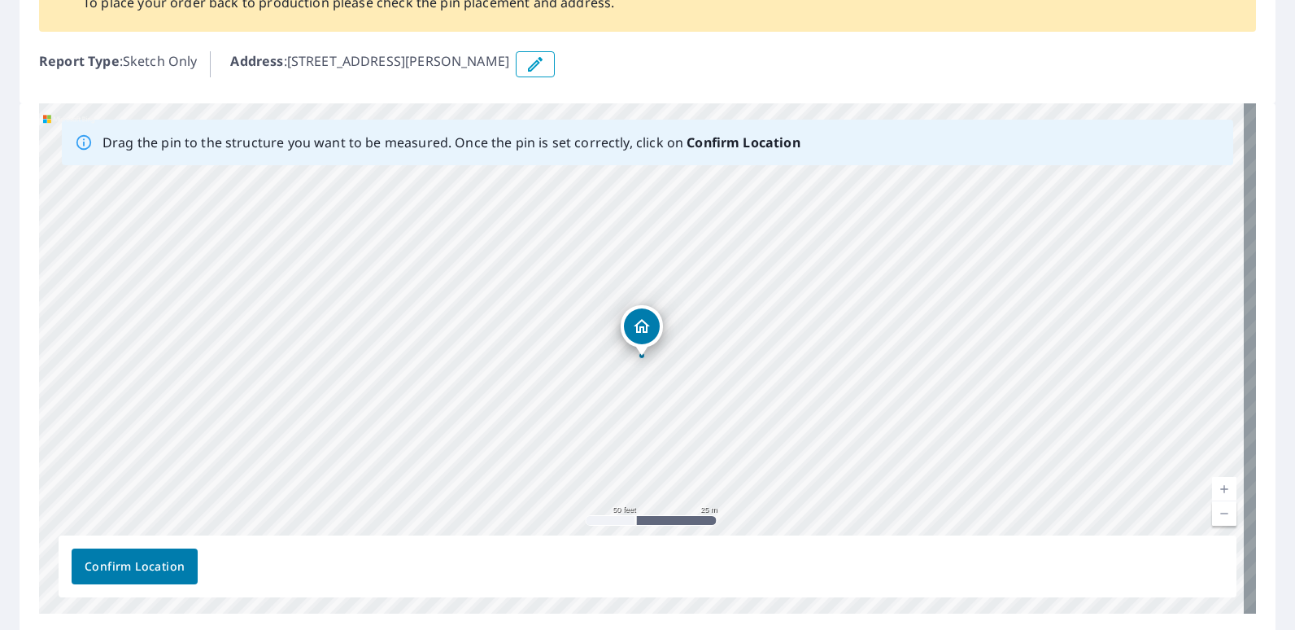
scroll to position [198, 0]
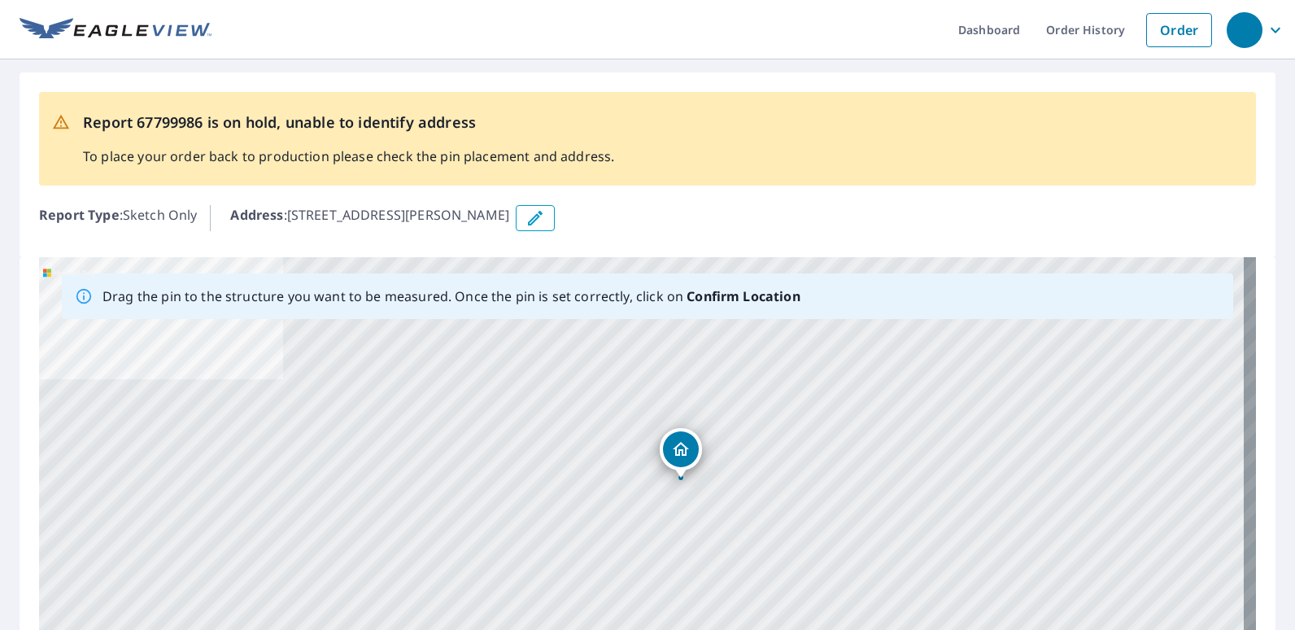
drag, startPoint x: 641, startPoint y: 476, endPoint x: 680, endPoint y: 444, distance: 50.3
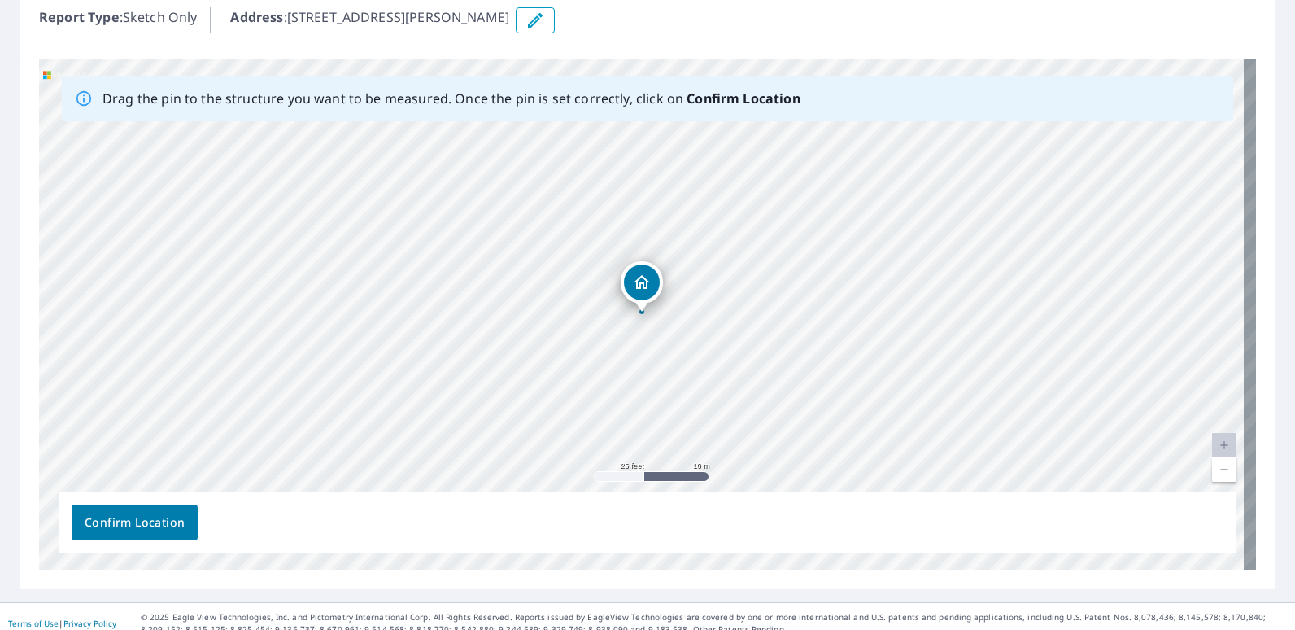
scroll to position [211, 0]
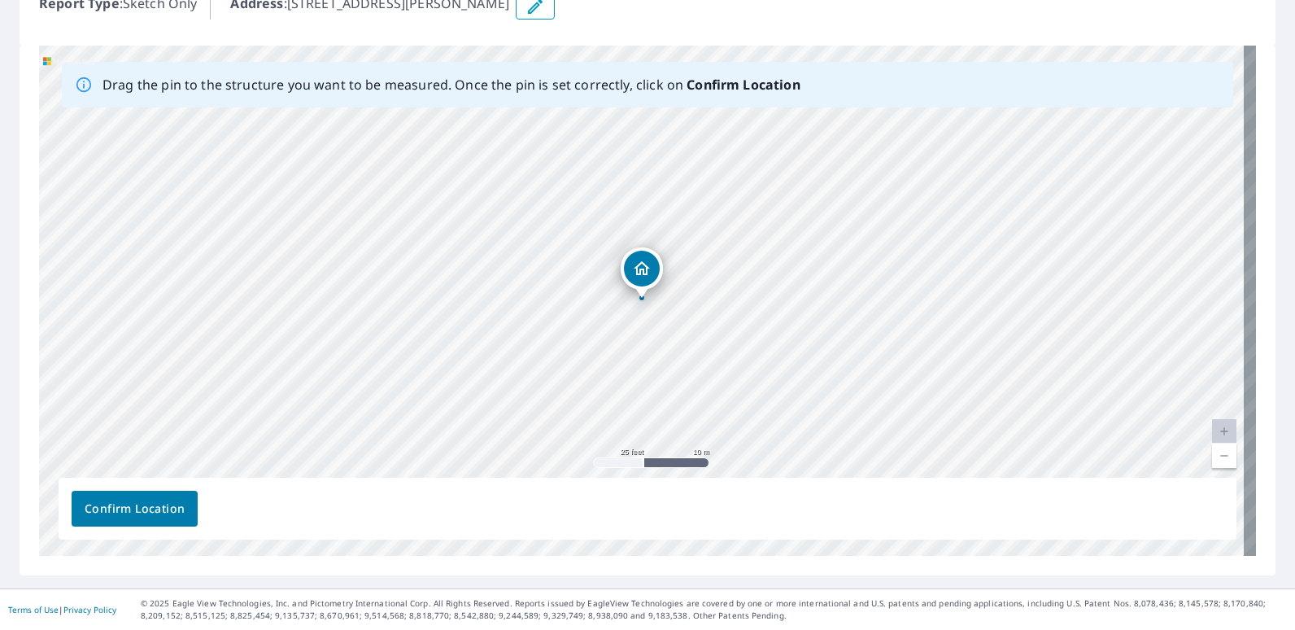
click at [125, 499] on span "Confirm Location" at bounding box center [135, 509] width 100 height 20
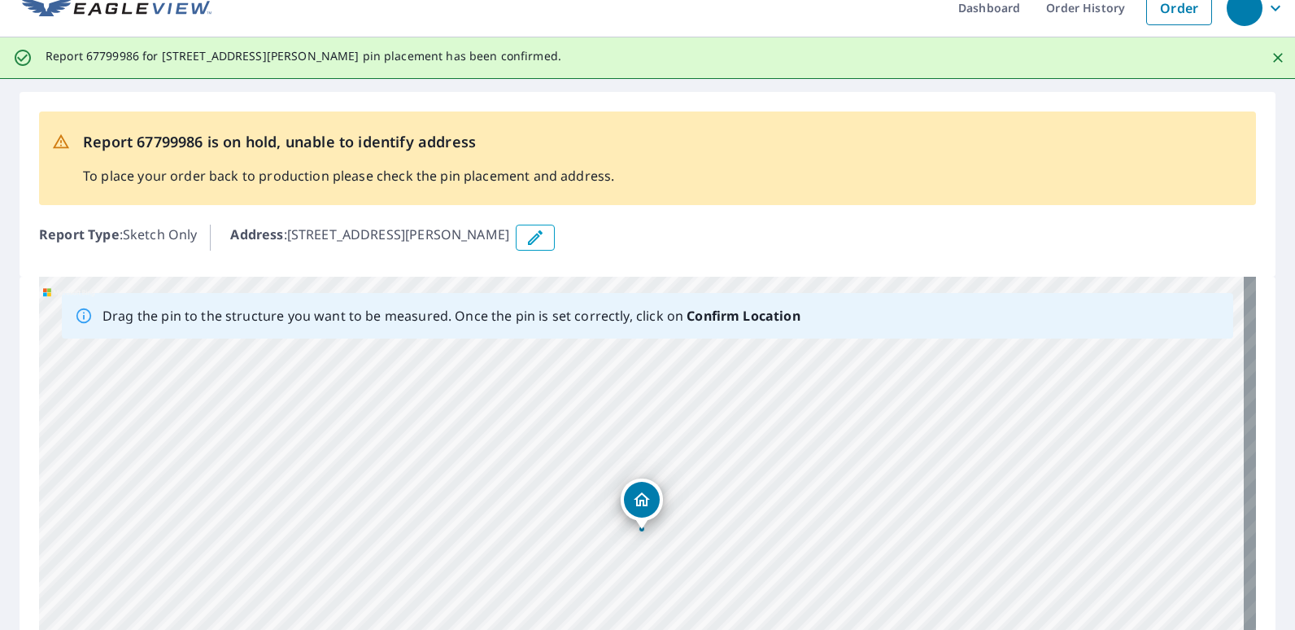
scroll to position [0, 0]
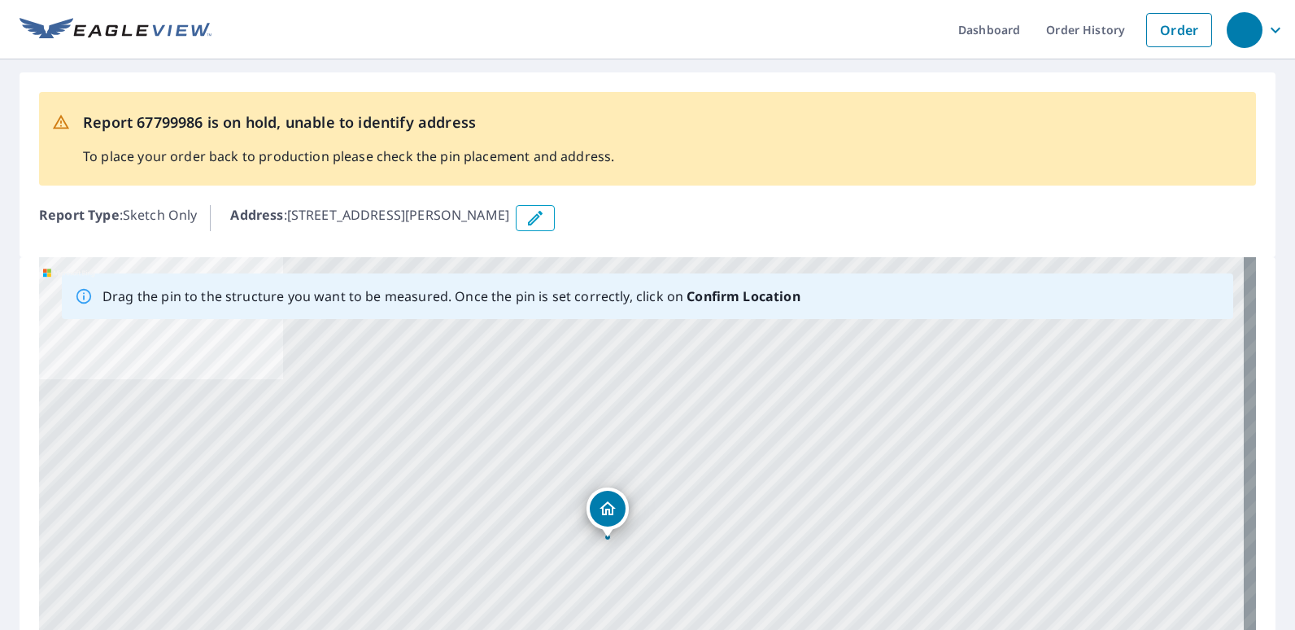
drag, startPoint x: 646, startPoint y: 475, endPoint x: 612, endPoint y: 503, distance: 44.0
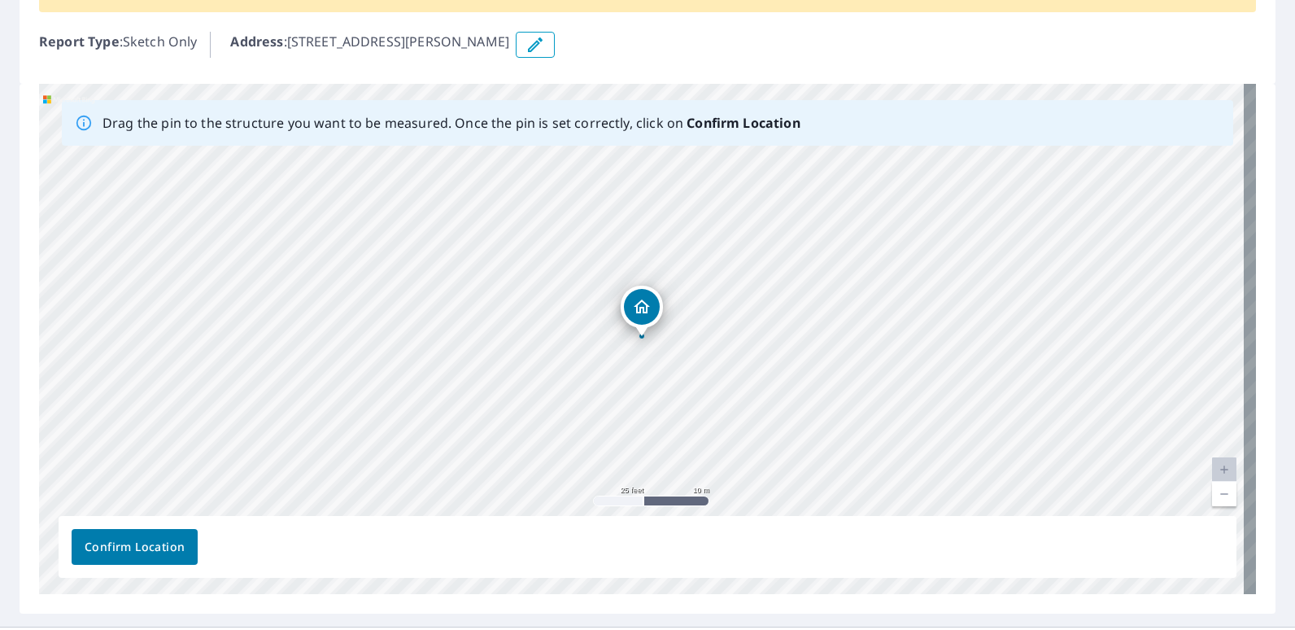
scroll to position [211, 0]
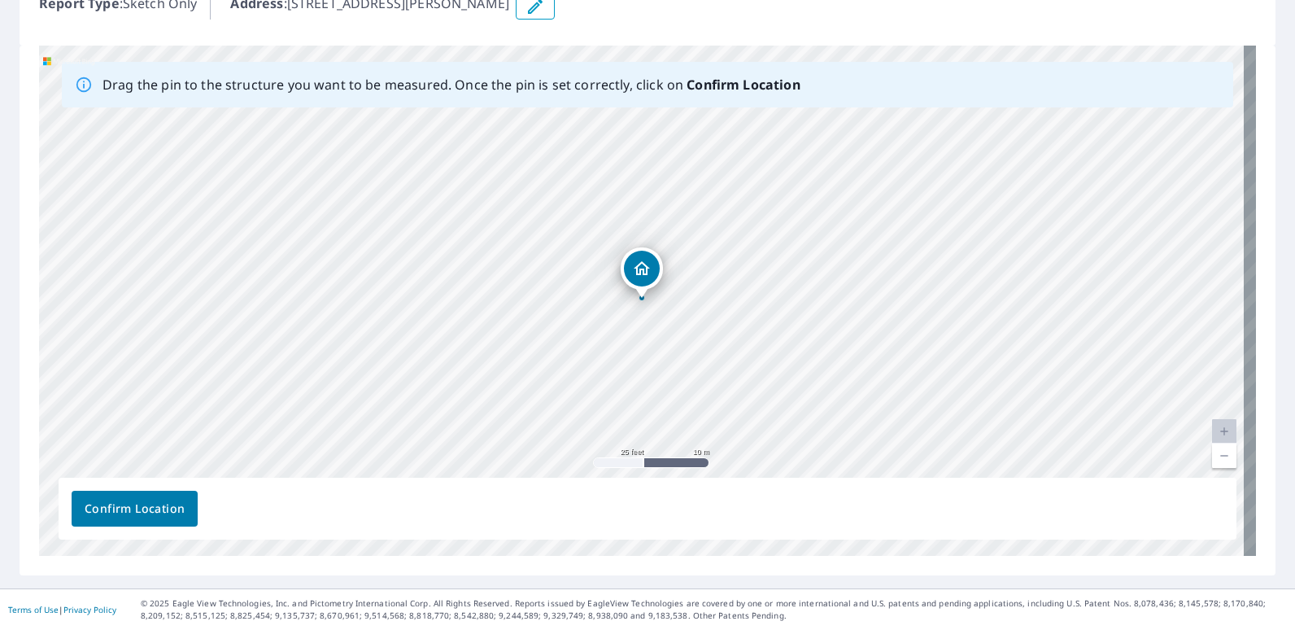
click at [144, 506] on span "Confirm Location" at bounding box center [135, 509] width 100 height 20
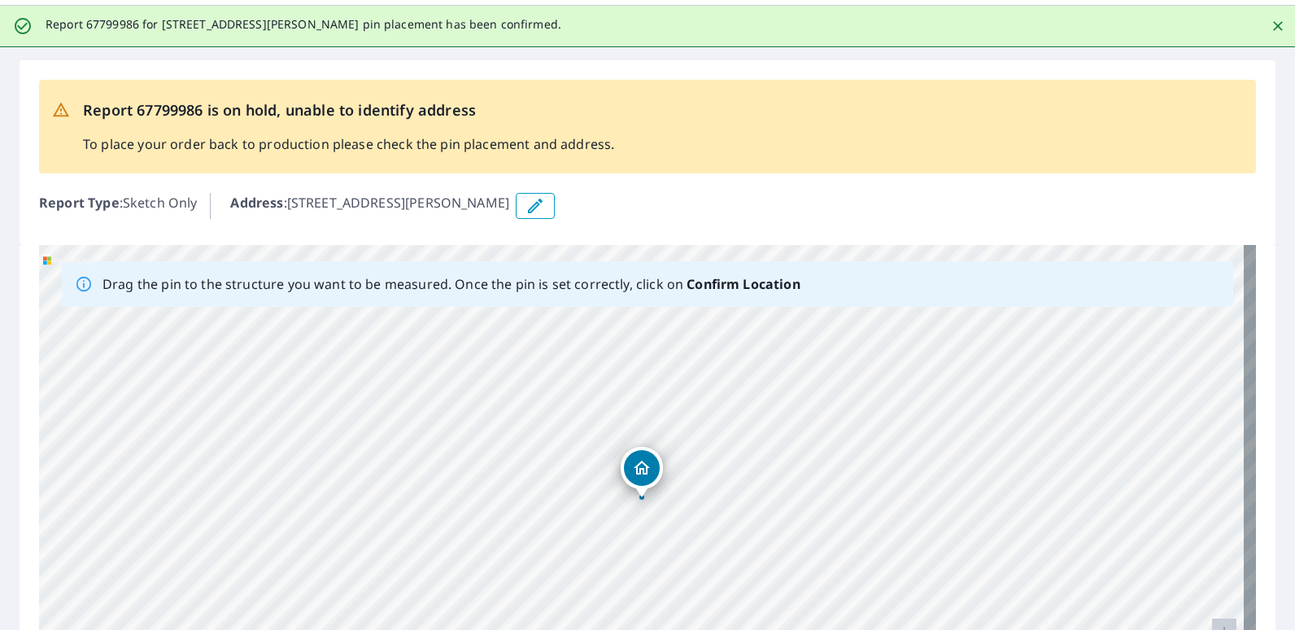
scroll to position [0, 0]
